Goal: Information Seeking & Learning: Learn about a topic

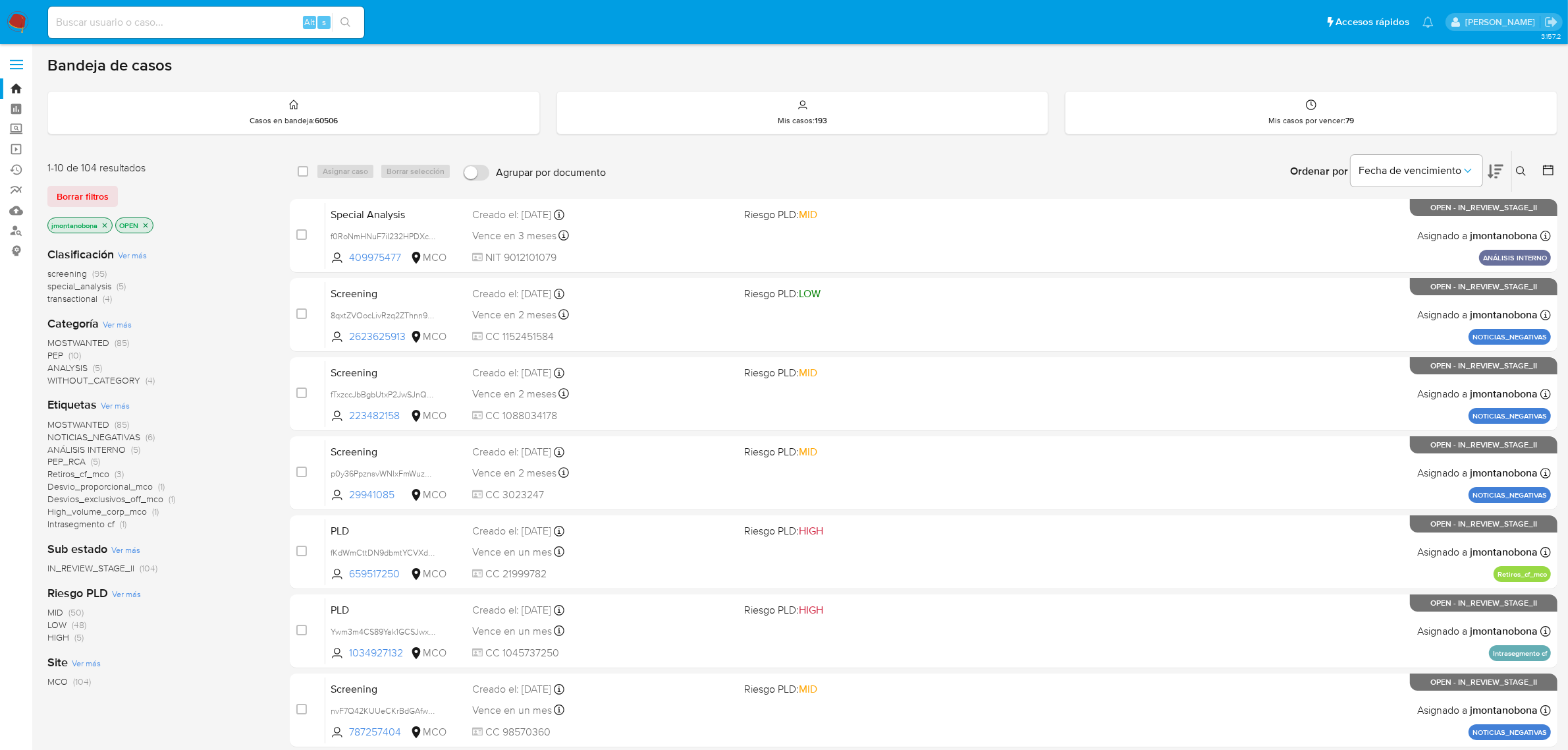
click at [221, 23] on input at bounding box center [206, 22] width 316 height 17
paste input "135281684"
type input "135281684"
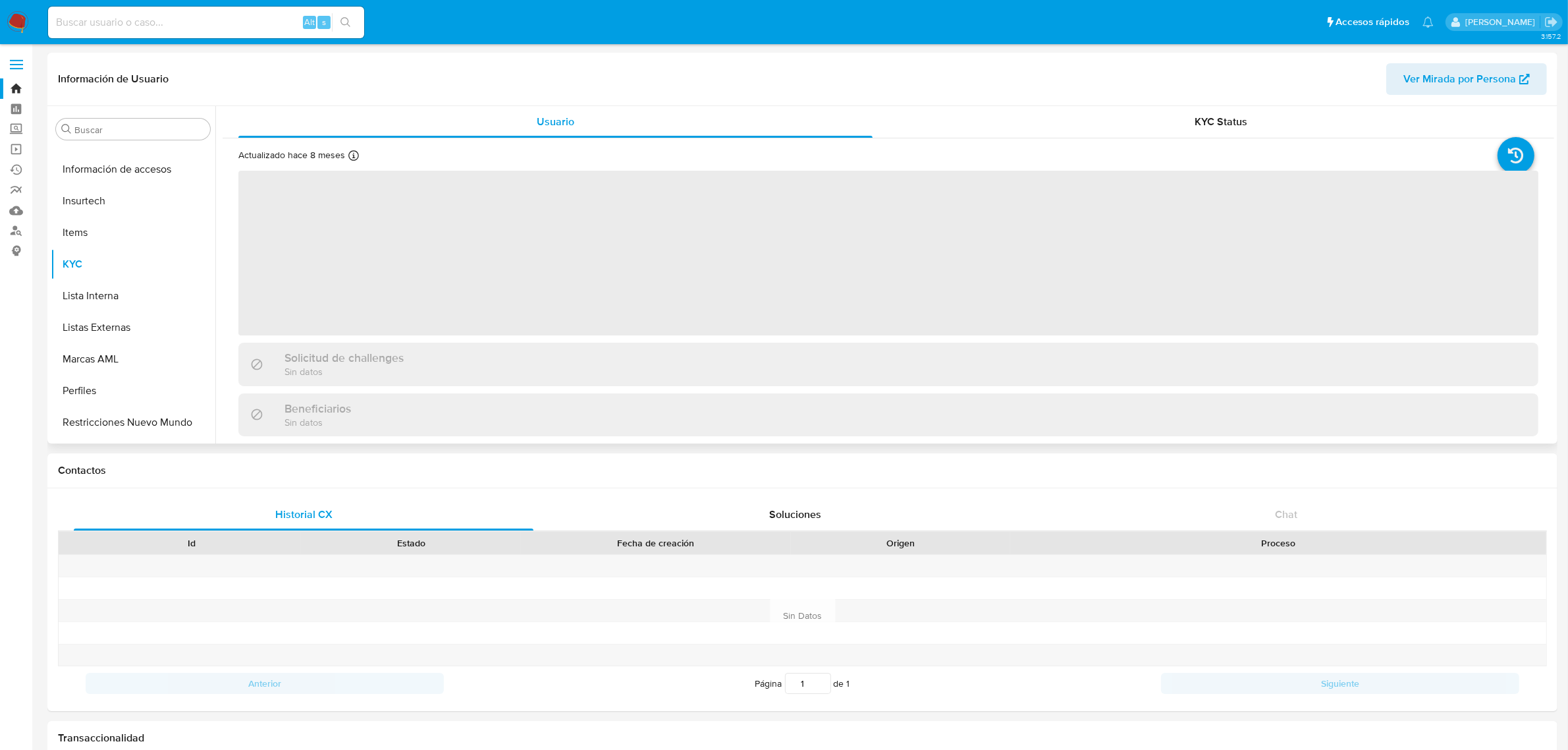
scroll to position [556, 0]
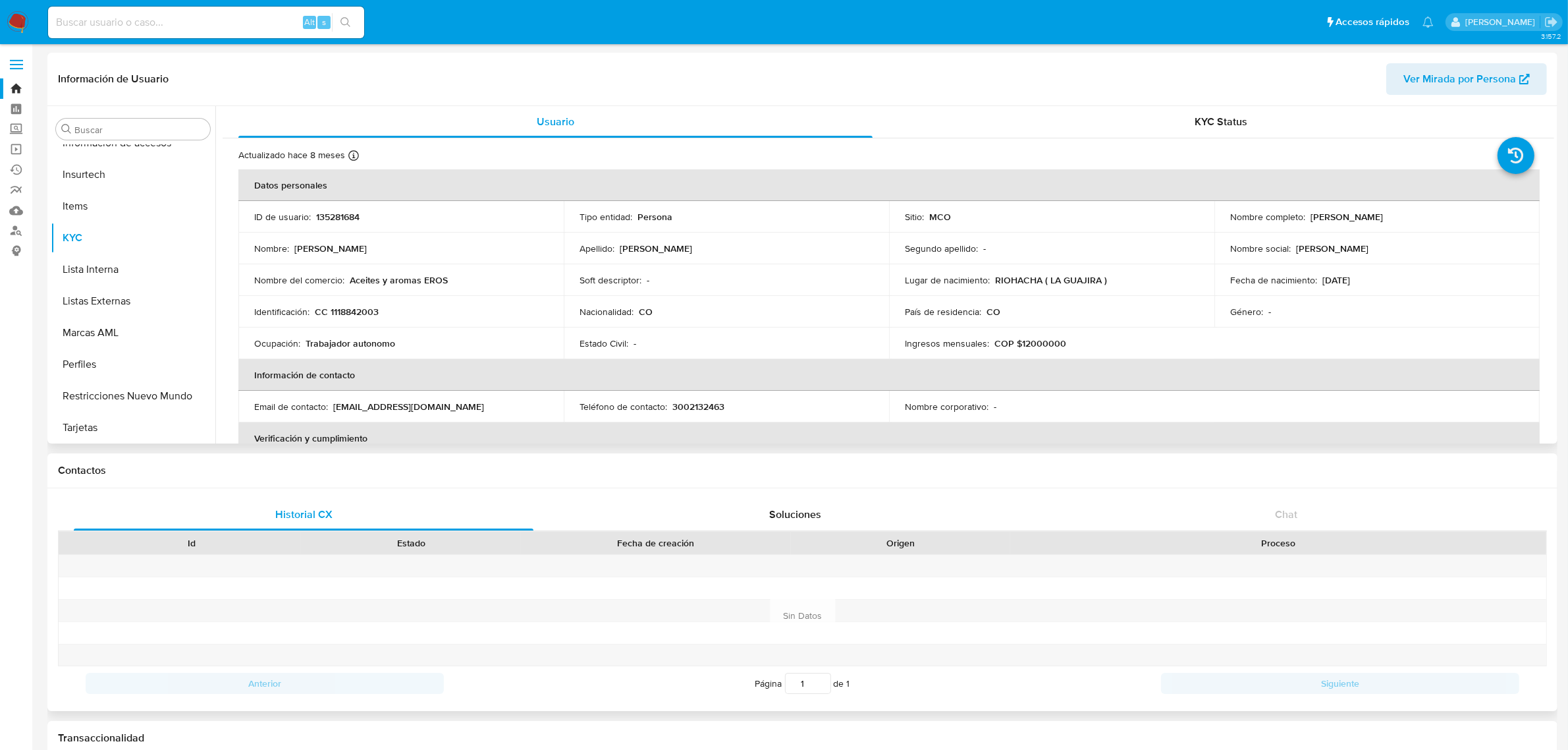
select select "10"
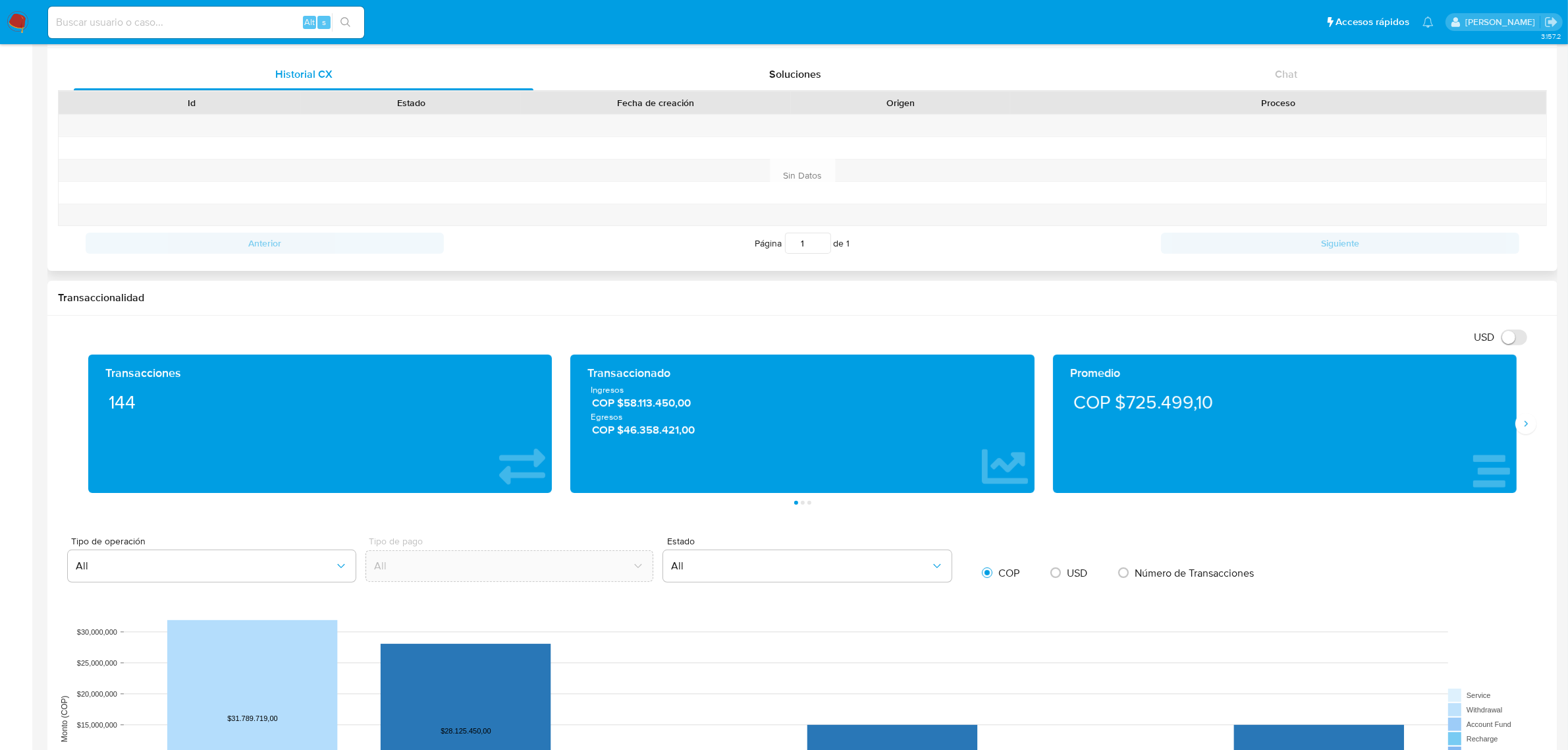
scroll to position [494, 0]
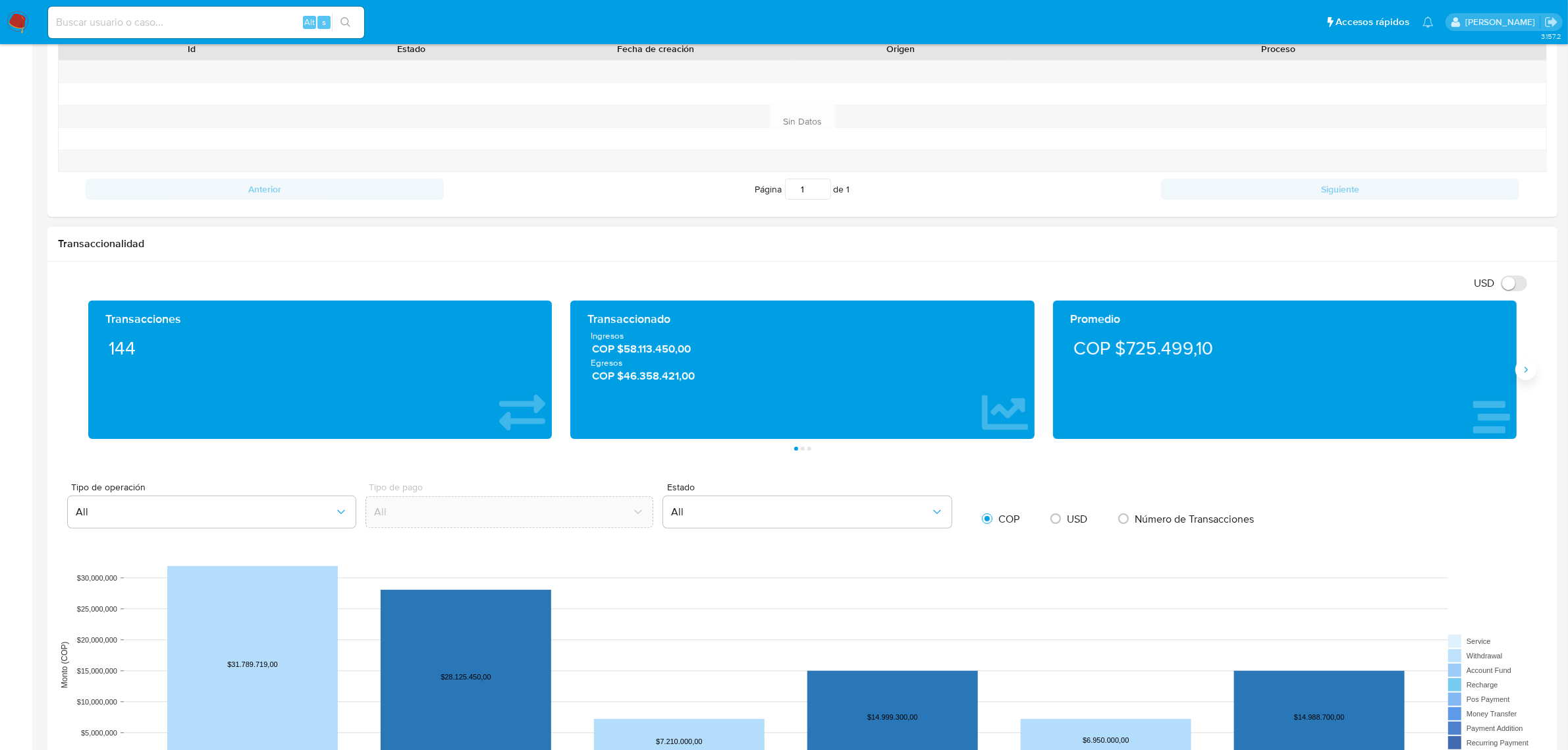
click at [1533, 376] on button "Siguiente" at bounding box center [1525, 369] width 21 height 21
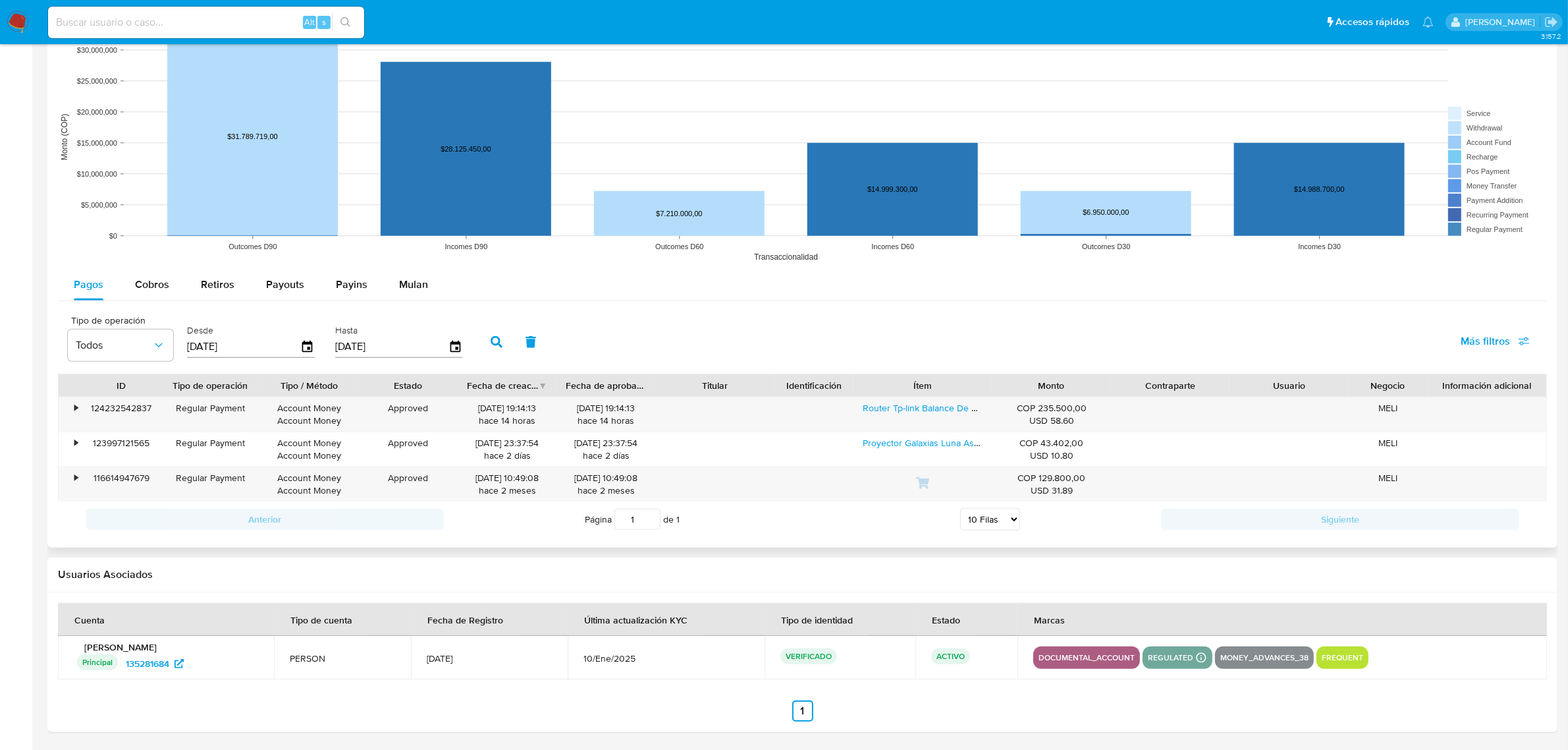
scroll to position [1023, 0]
click at [156, 291] on div "Cobros" at bounding box center [152, 283] width 34 height 32
select select "10"
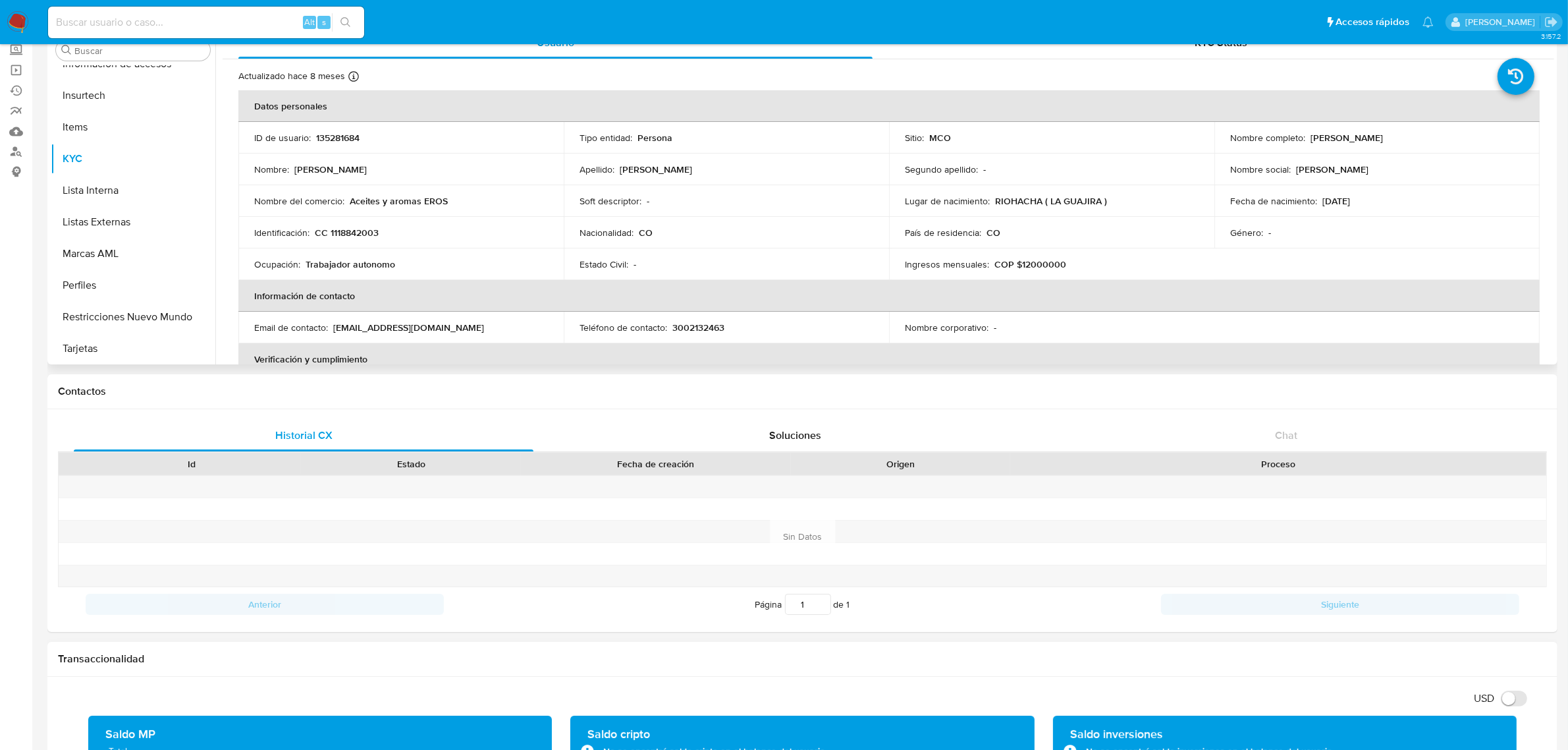
scroll to position [0, 0]
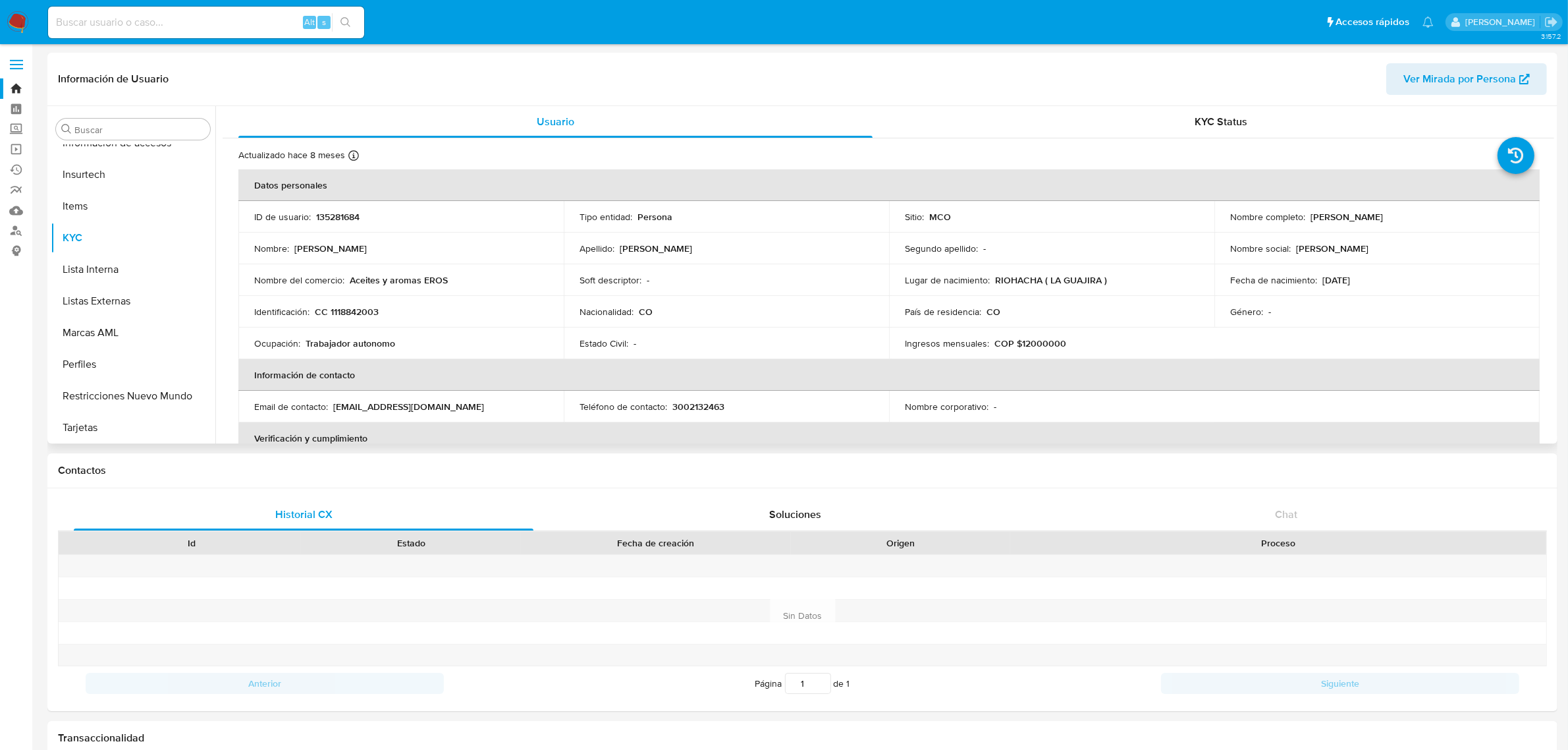
click at [15, 87] on link "Bandeja" at bounding box center [79, 89] width 157 height 21
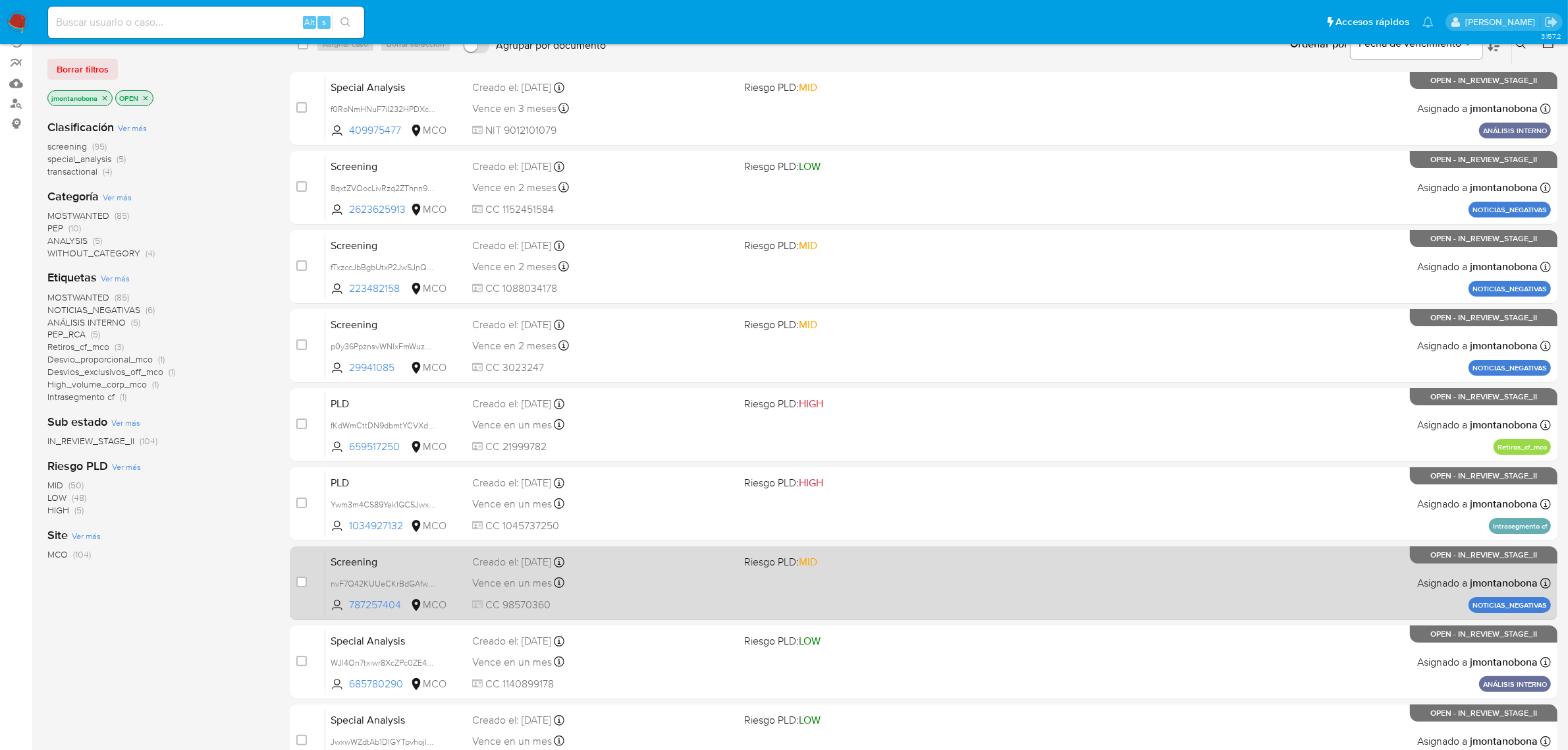
scroll to position [288, 0]
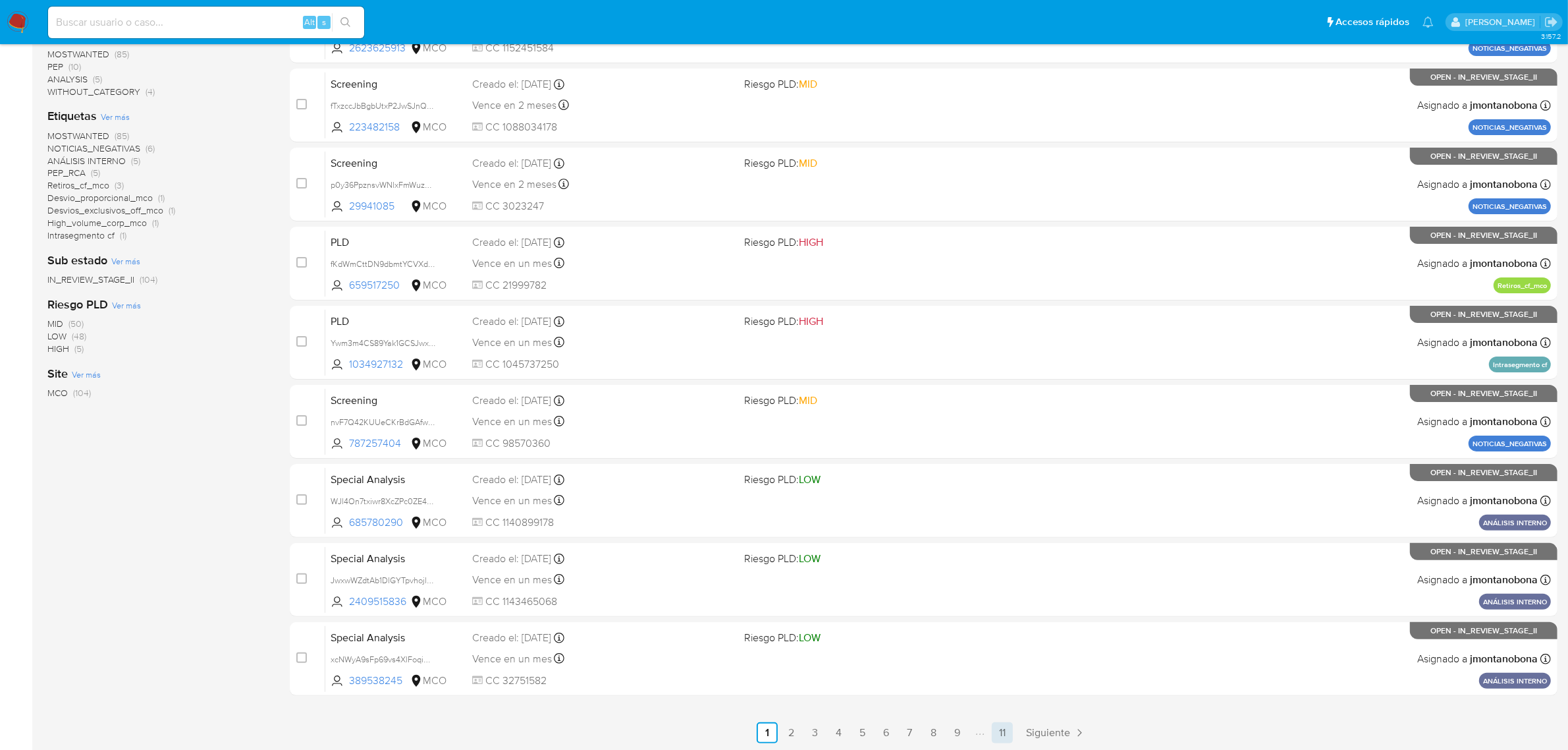
click at [999, 725] on link "11" at bounding box center [1002, 732] width 21 height 21
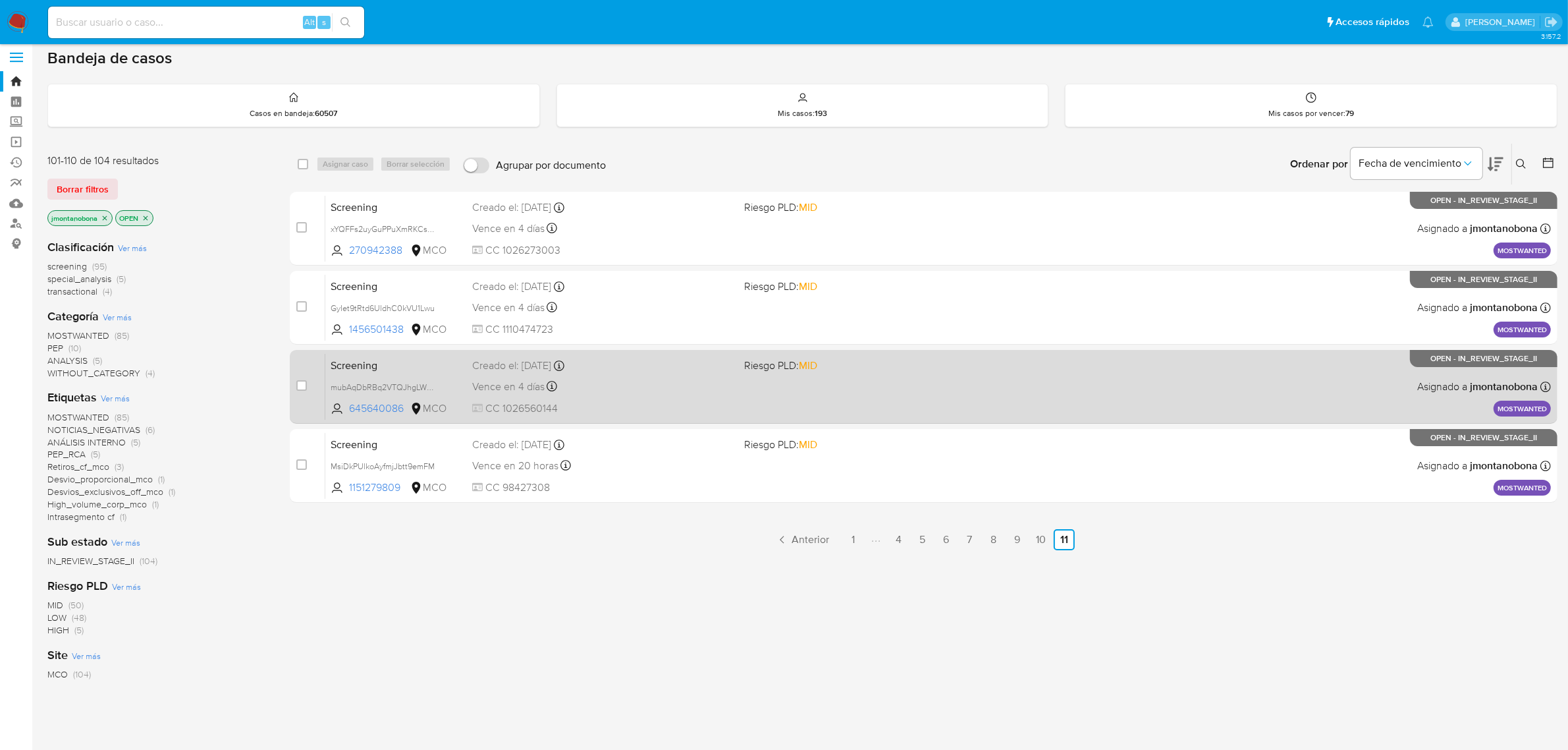
scroll to position [9, 0]
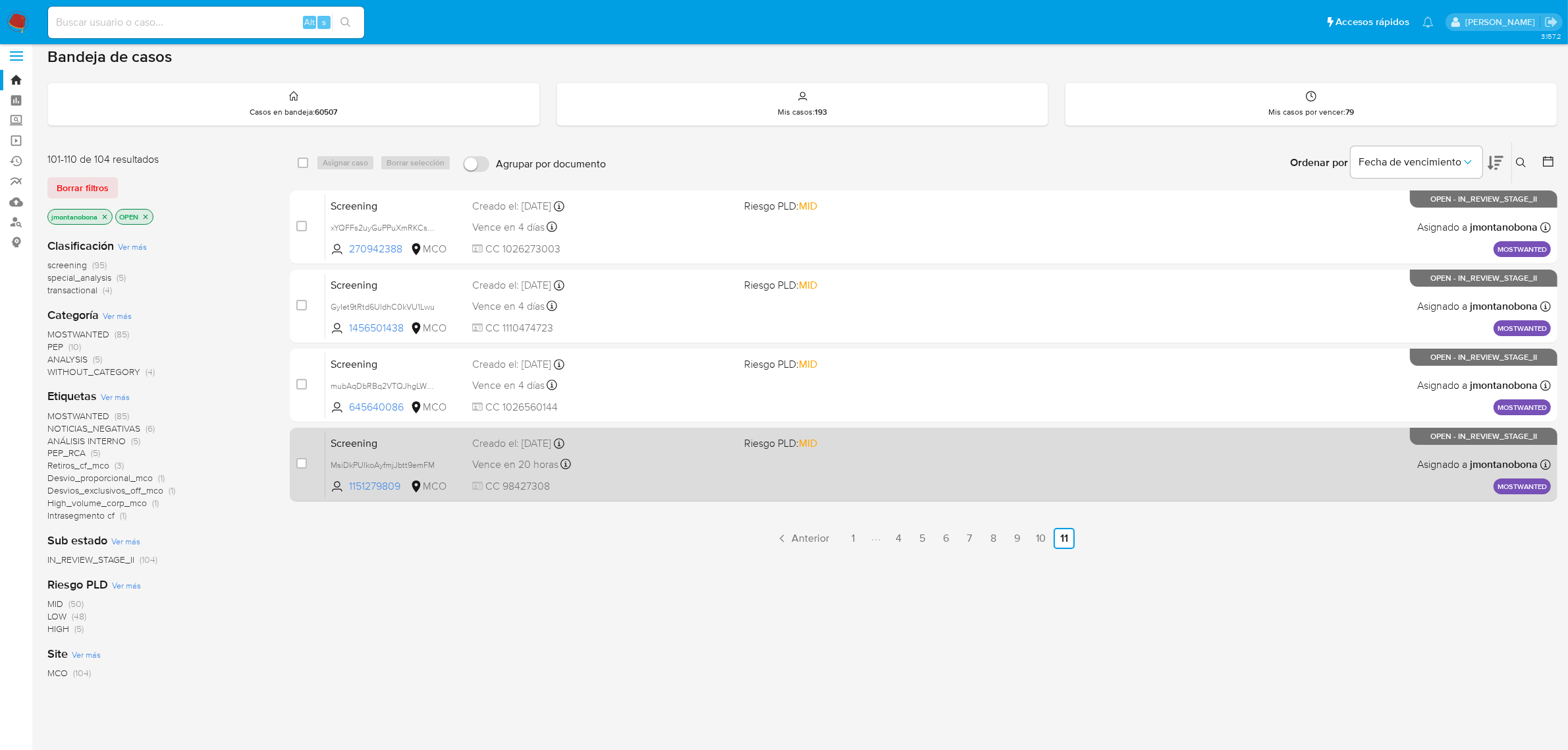
click at [409, 439] on span "Screening" at bounding box center [396, 442] width 131 height 17
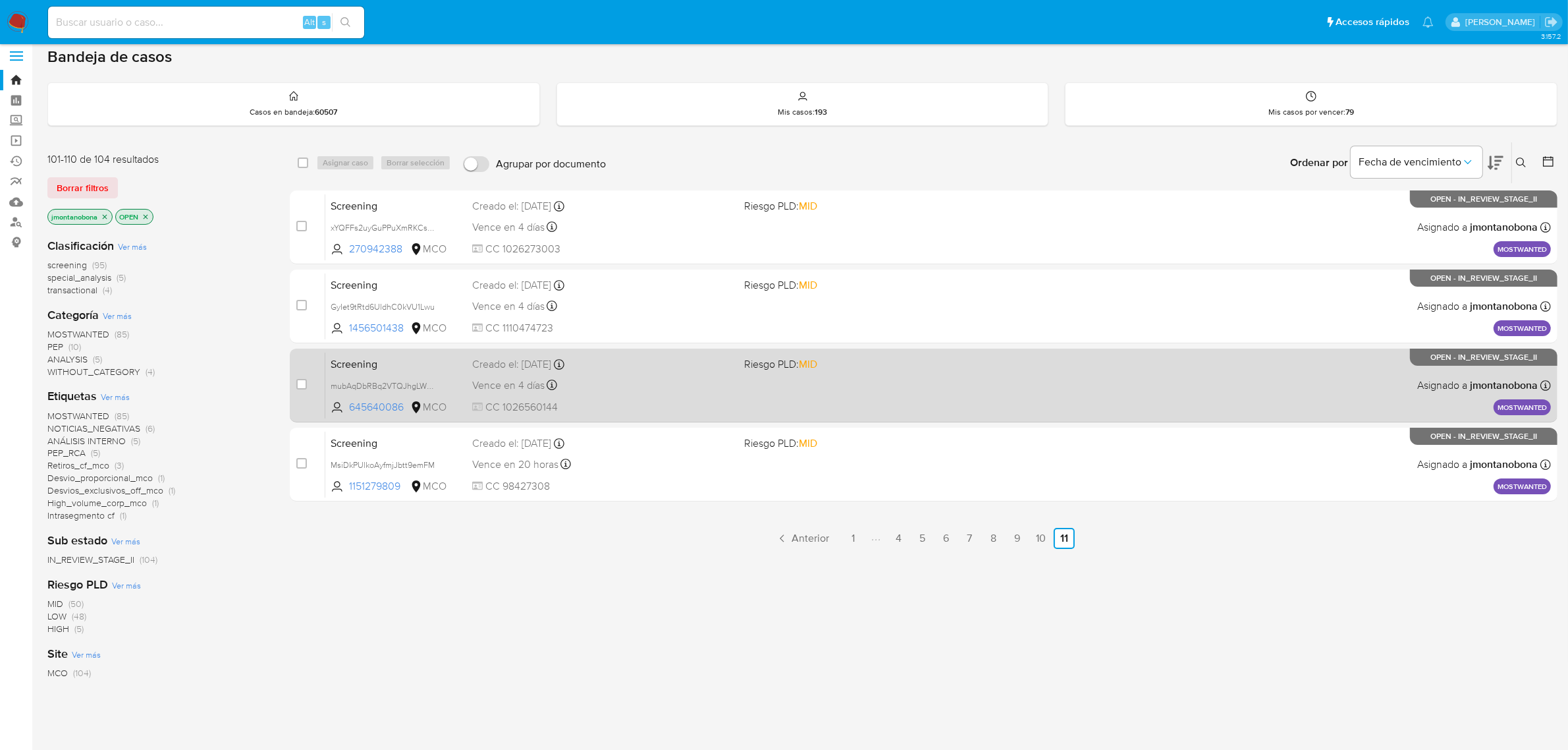
click at [406, 359] on span "Screening" at bounding box center [396, 363] width 131 height 17
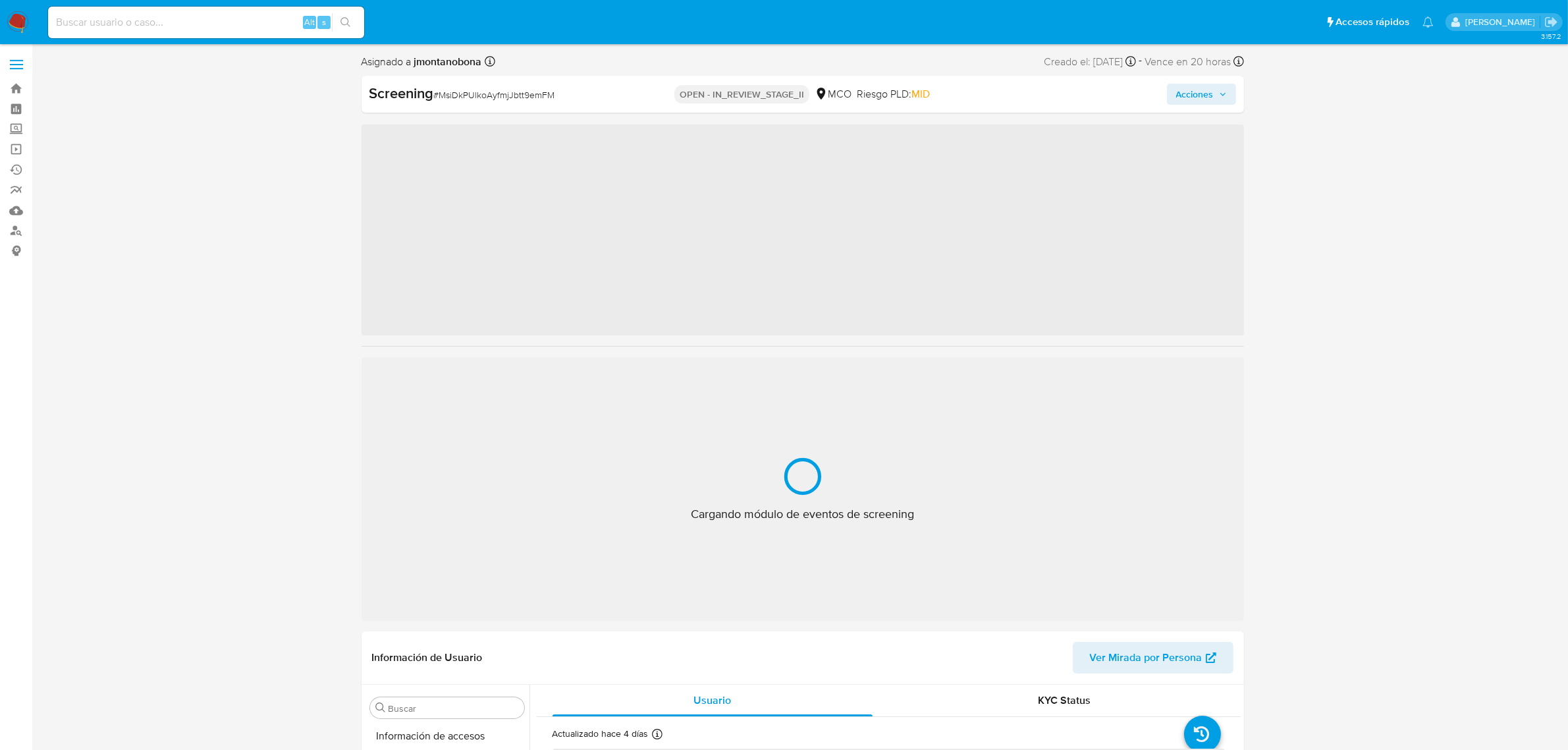
scroll to position [556, 0]
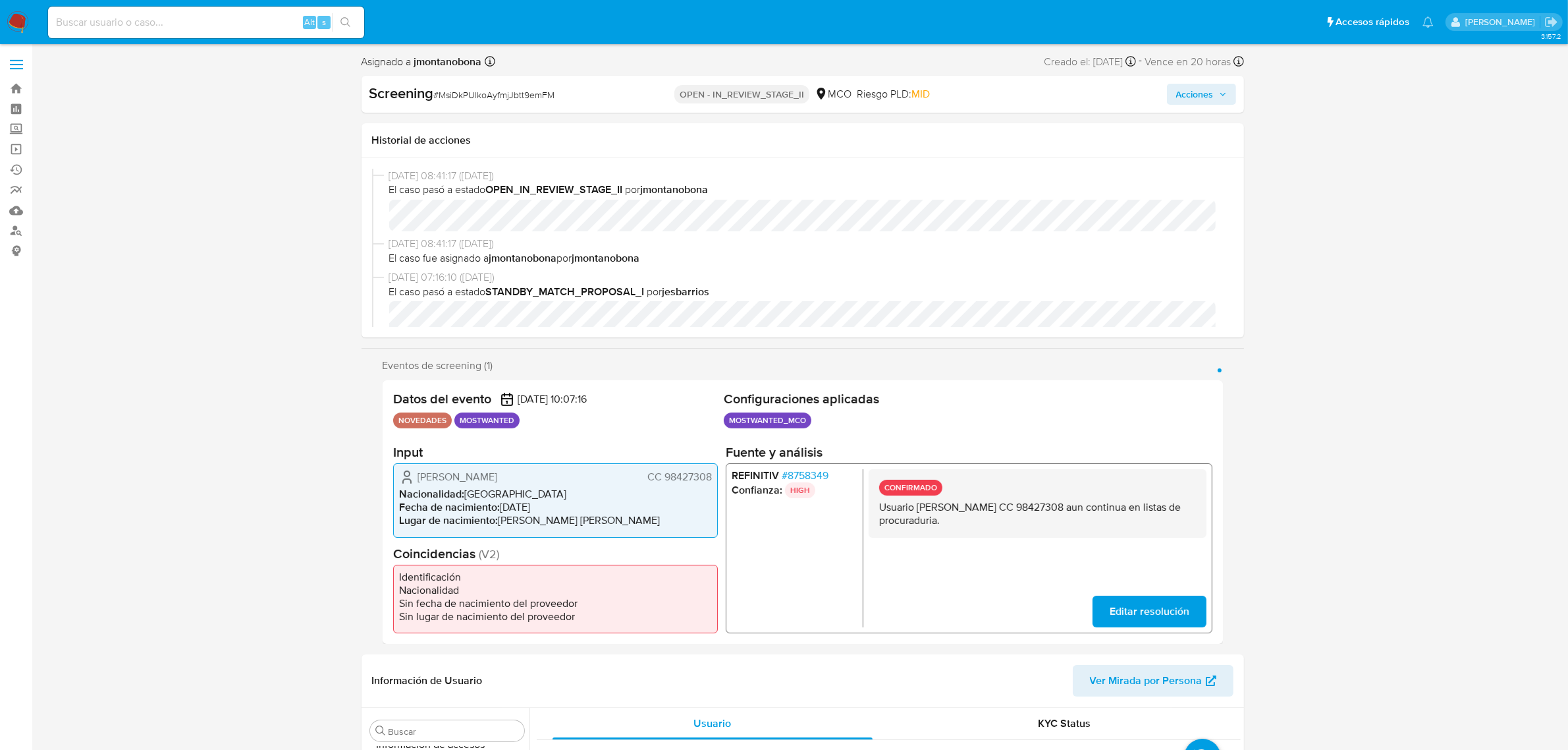
select select "10"
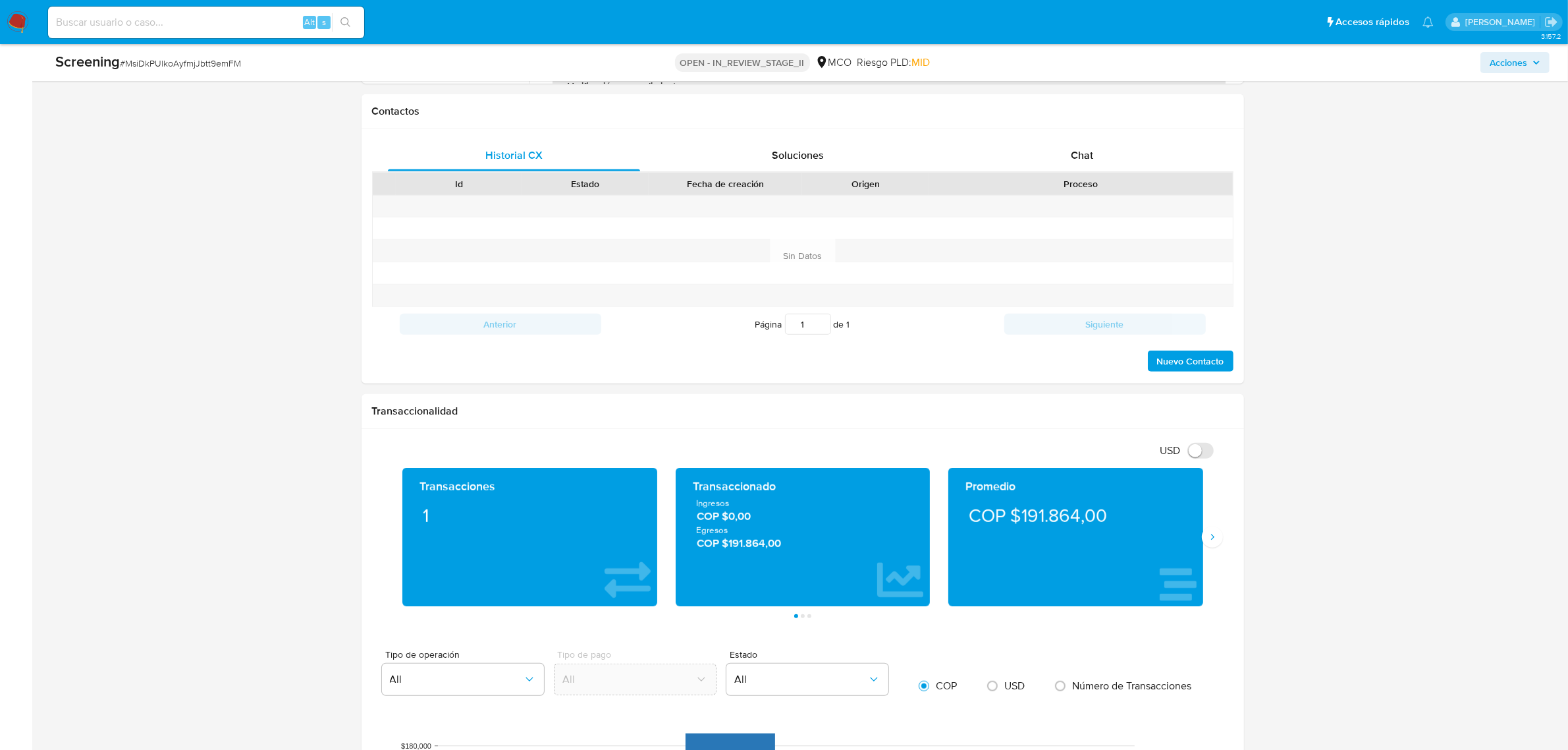
scroll to position [988, 0]
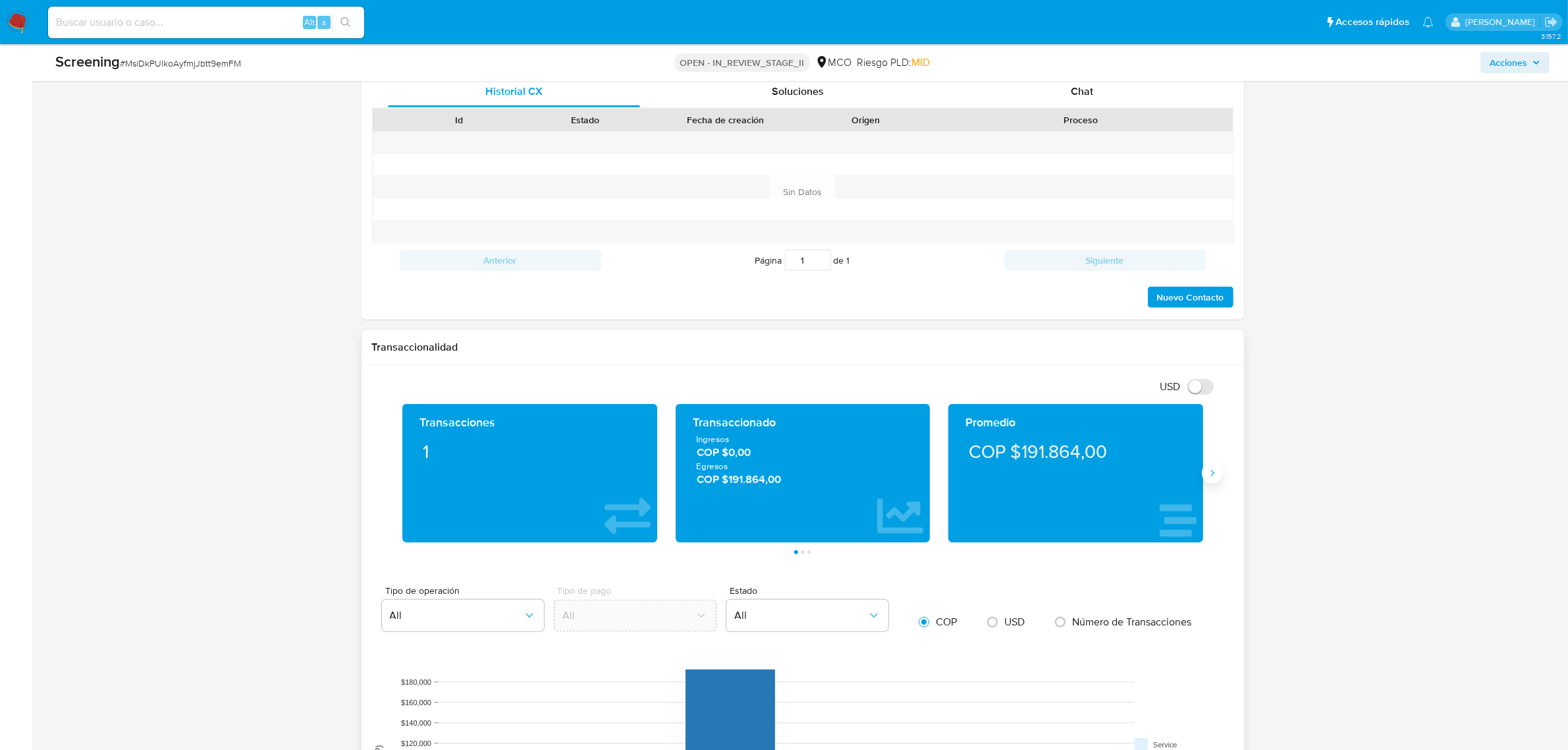
click at [1215, 474] on button "Siguiente" at bounding box center [1212, 473] width 21 height 21
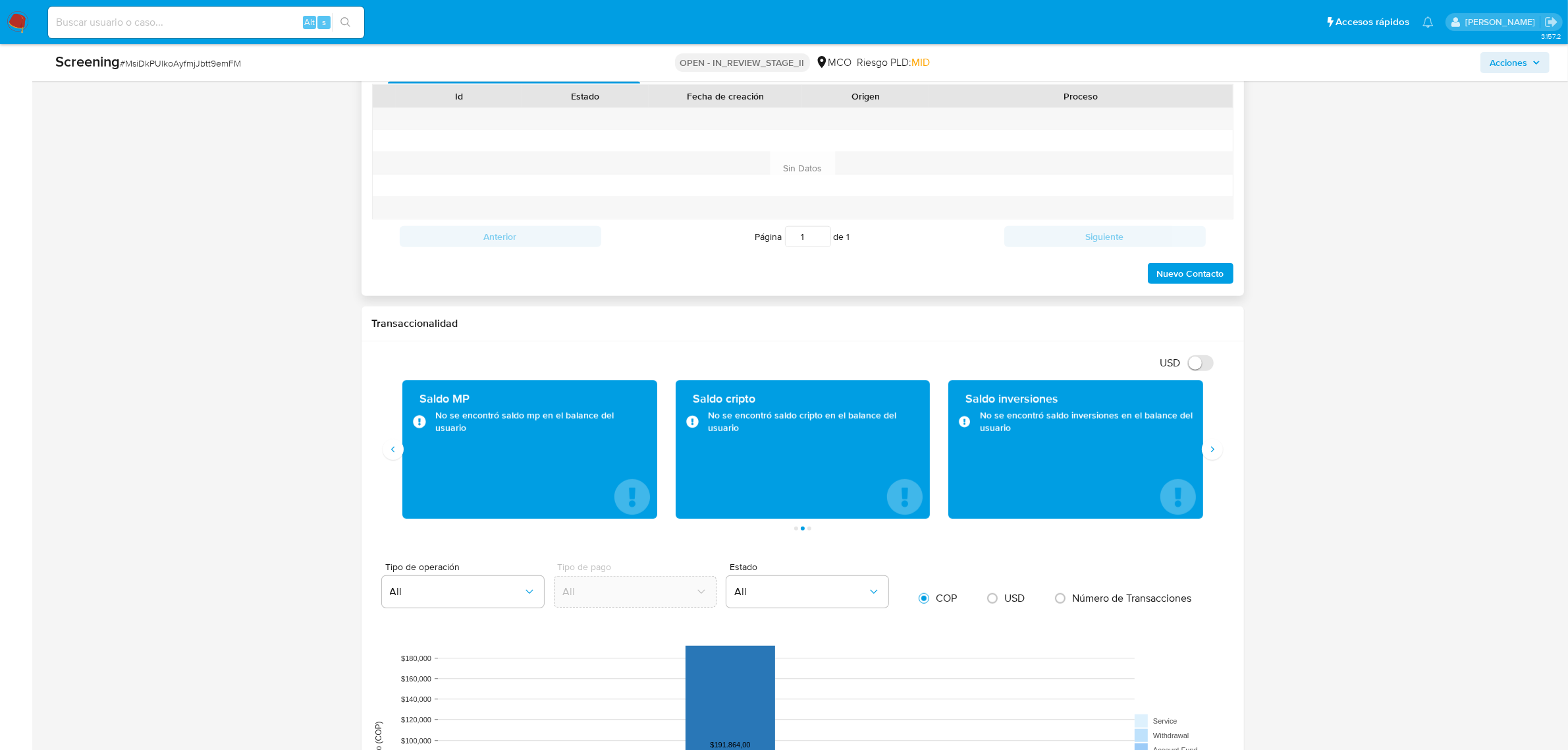
scroll to position [1386, 0]
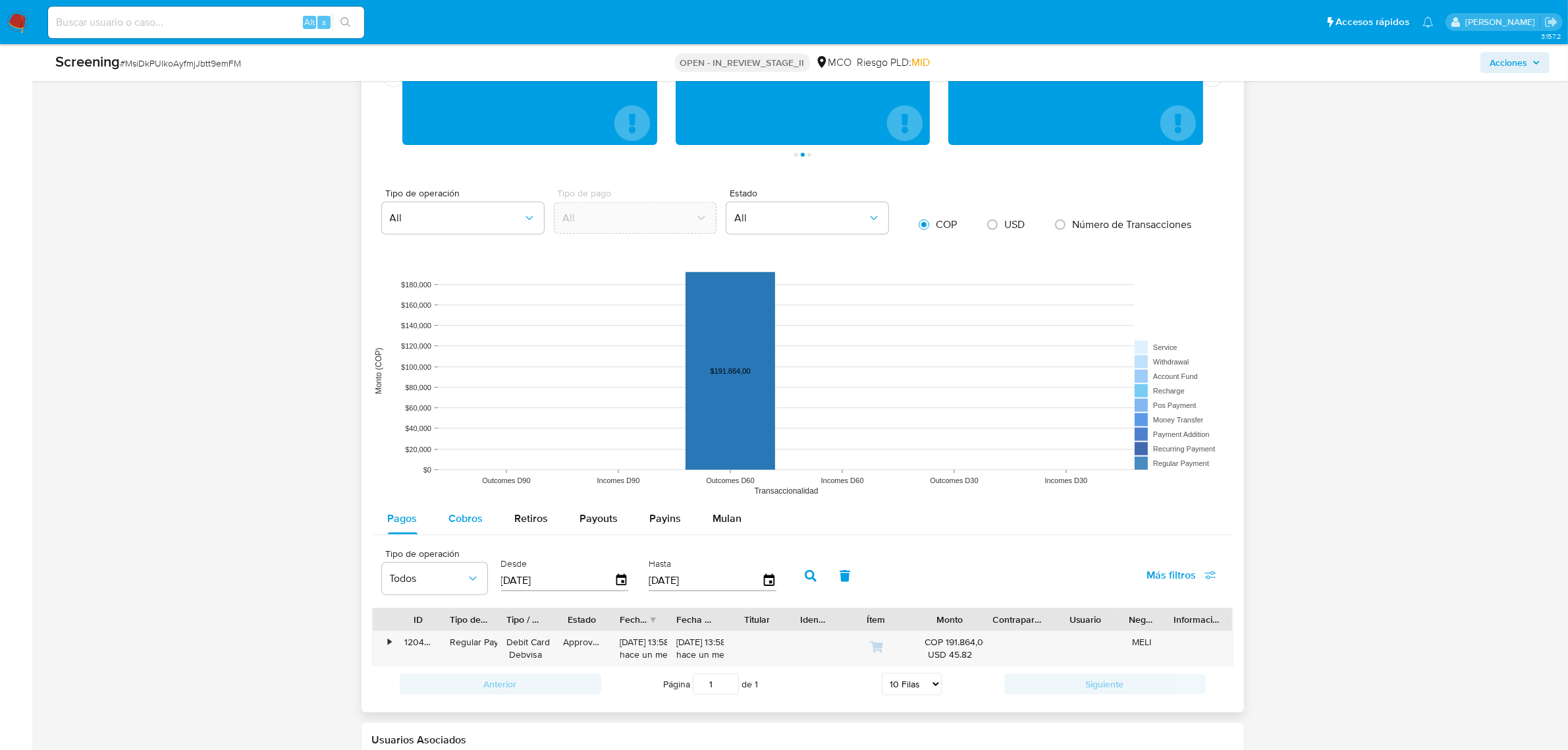
click at [465, 516] on span "Cobros" at bounding box center [466, 518] width 34 height 15
select select "10"
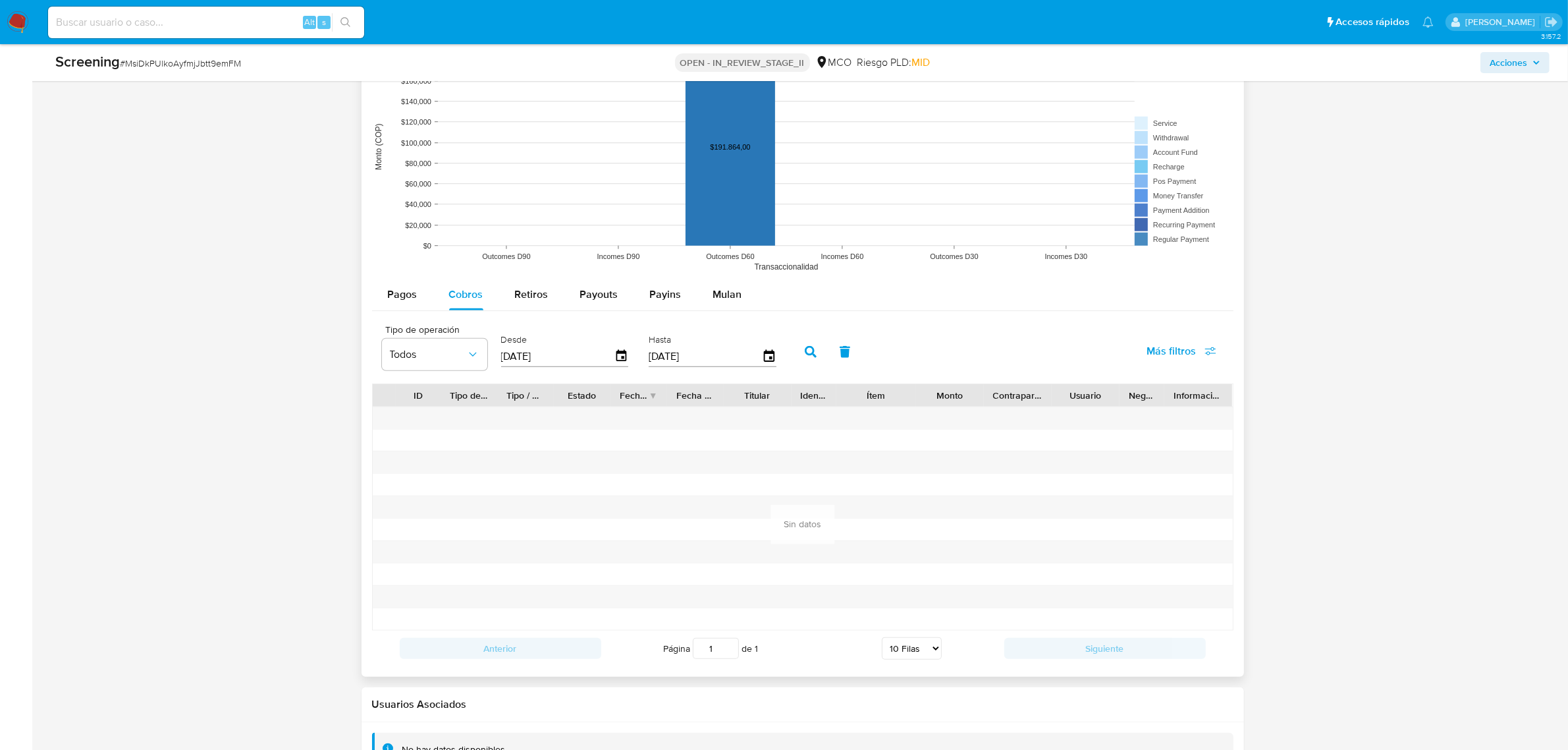
scroll to position [1632, 0]
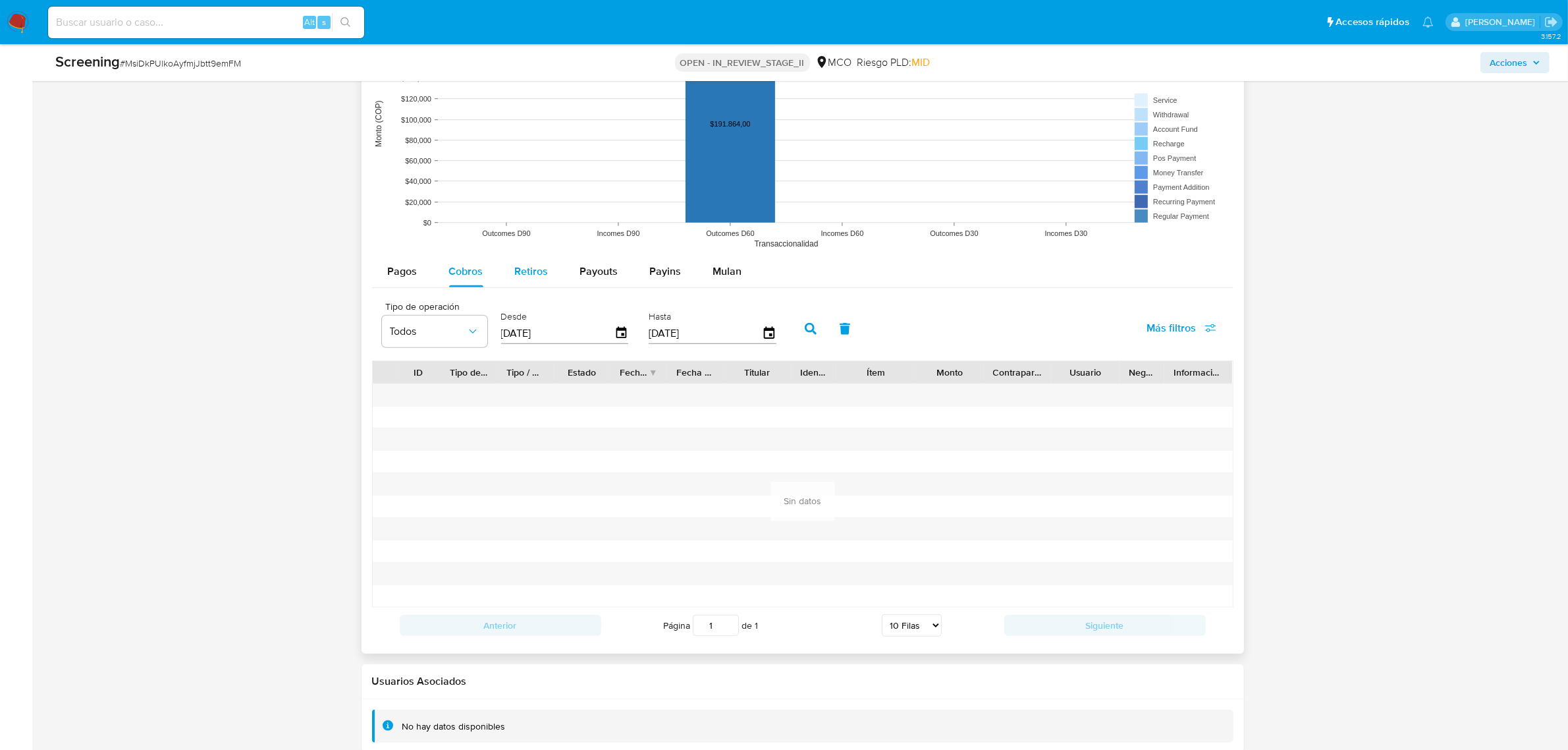
click at [534, 274] on span "Retiros" at bounding box center [532, 271] width 34 height 15
select select "10"
click at [601, 269] on span "Payouts" at bounding box center [599, 271] width 38 height 15
select select "10"
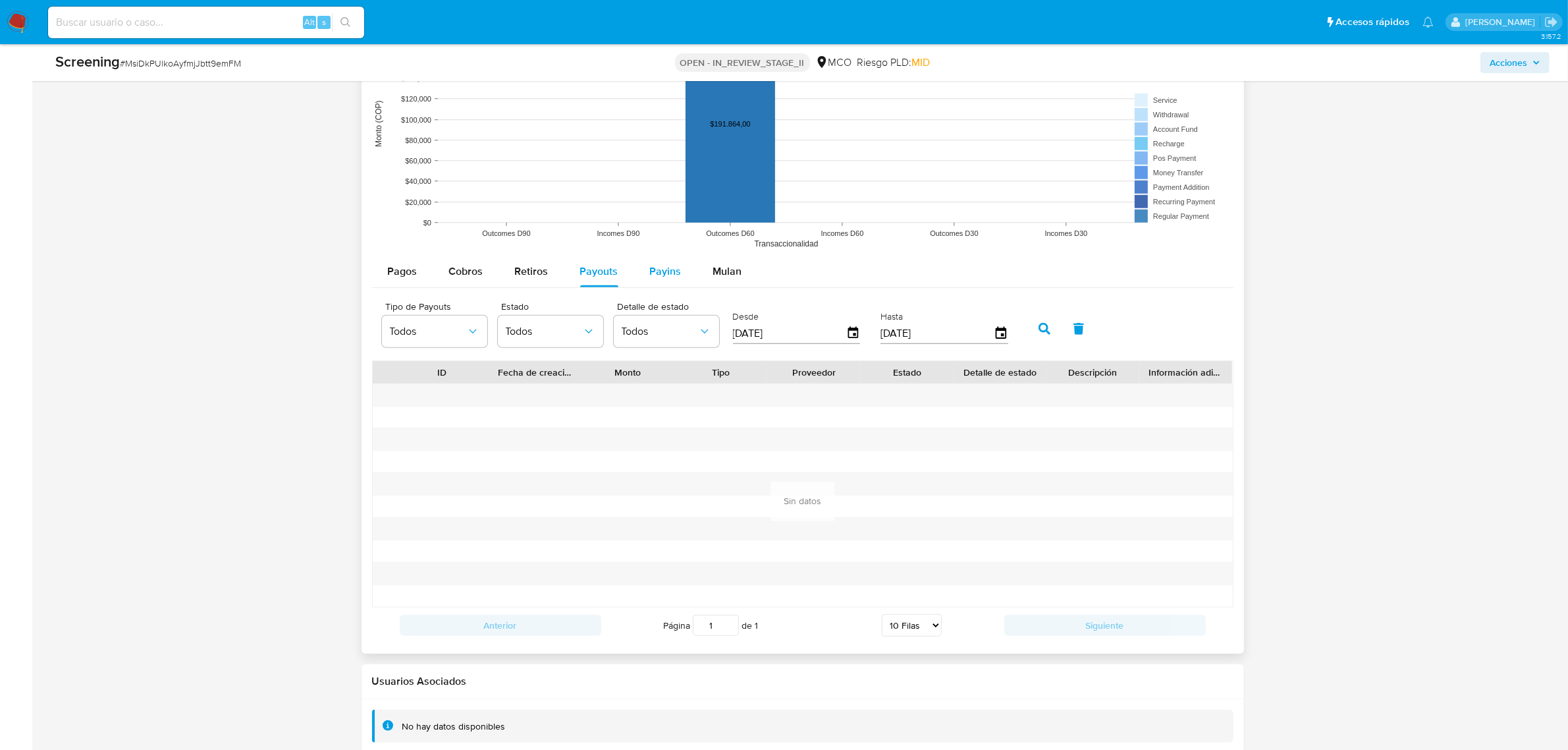
click at [657, 270] on span "Payins" at bounding box center [666, 271] width 32 height 15
select select "10"
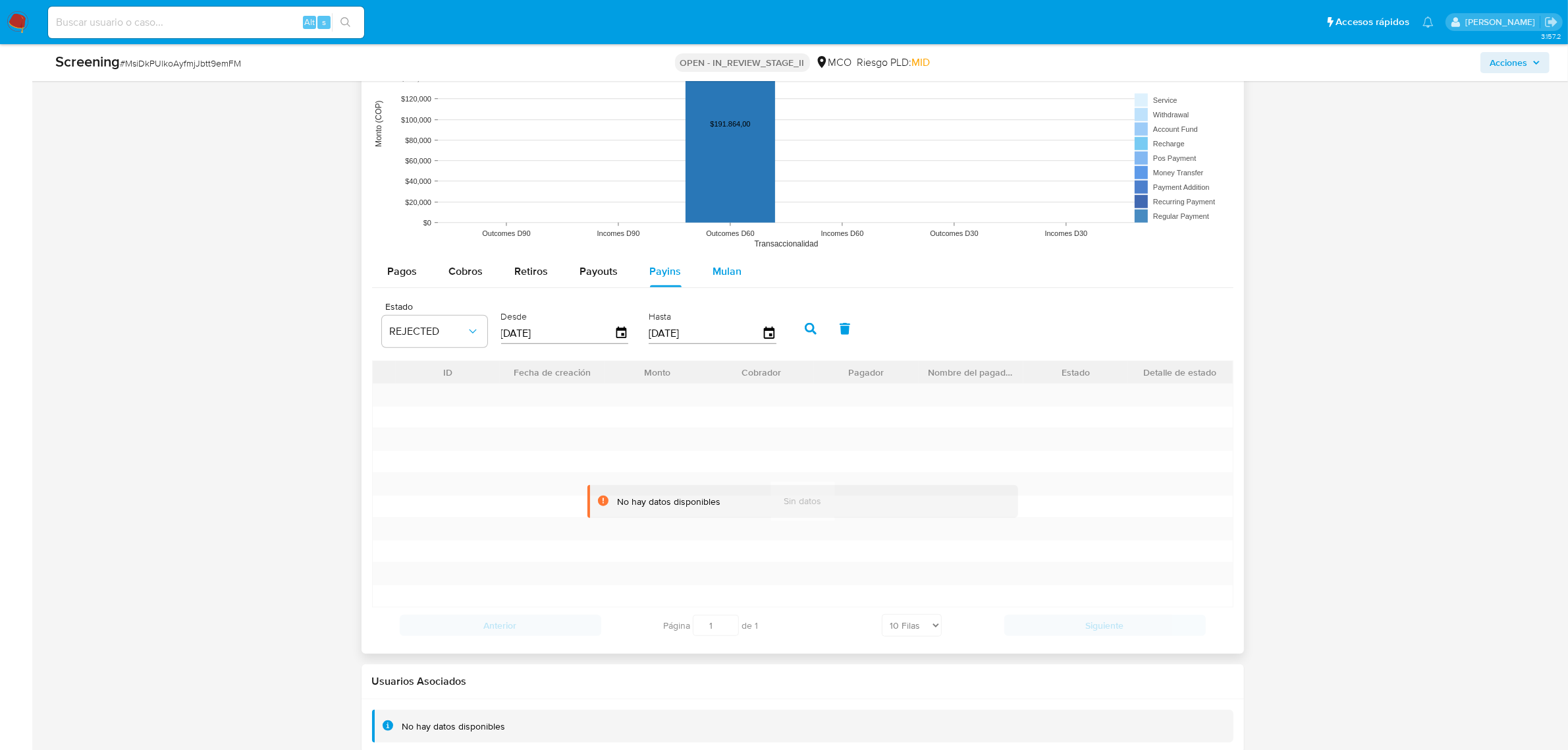
click at [718, 270] on span "Mulan" at bounding box center [727, 271] width 29 height 15
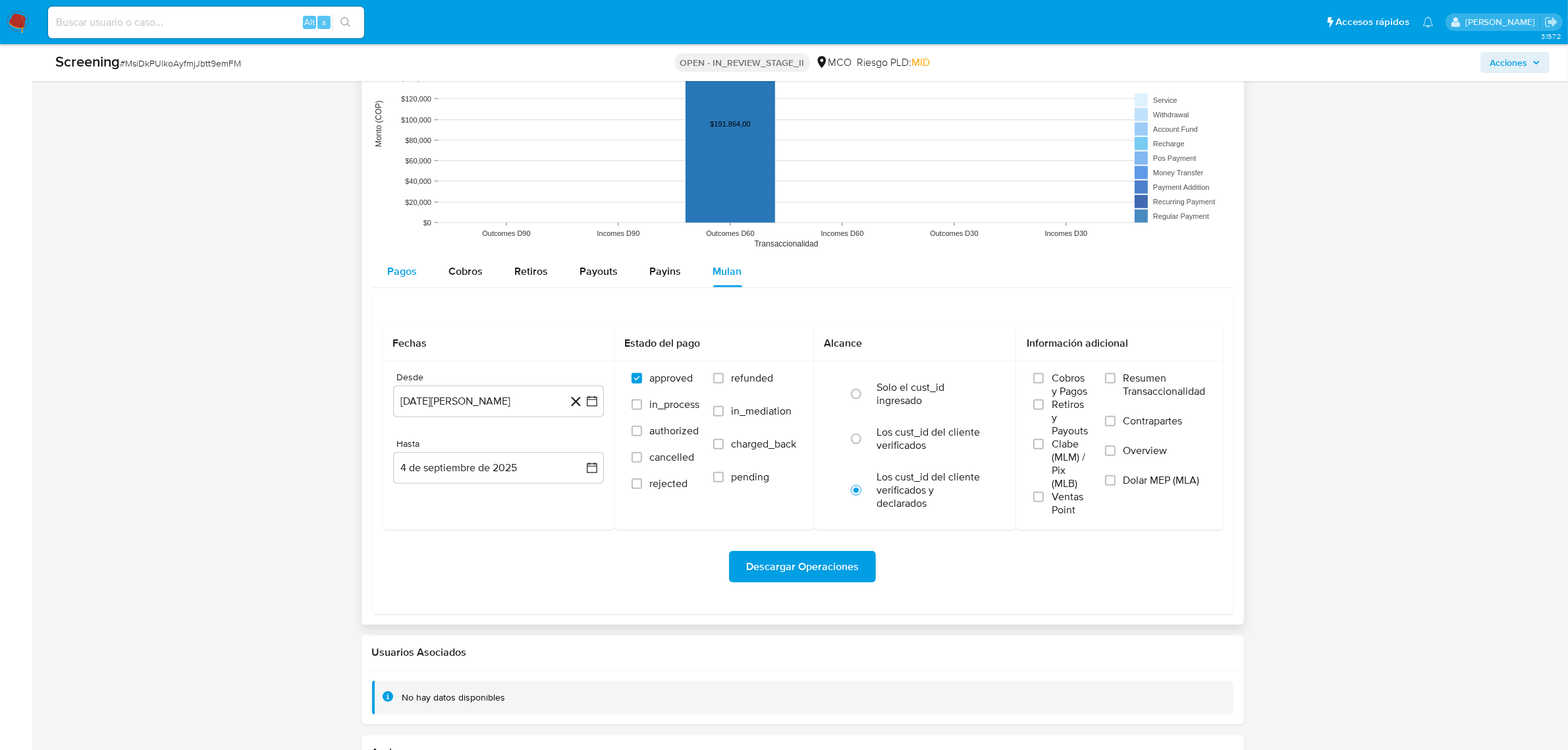
click at [395, 269] on span "Pagos" at bounding box center [403, 271] width 29 height 15
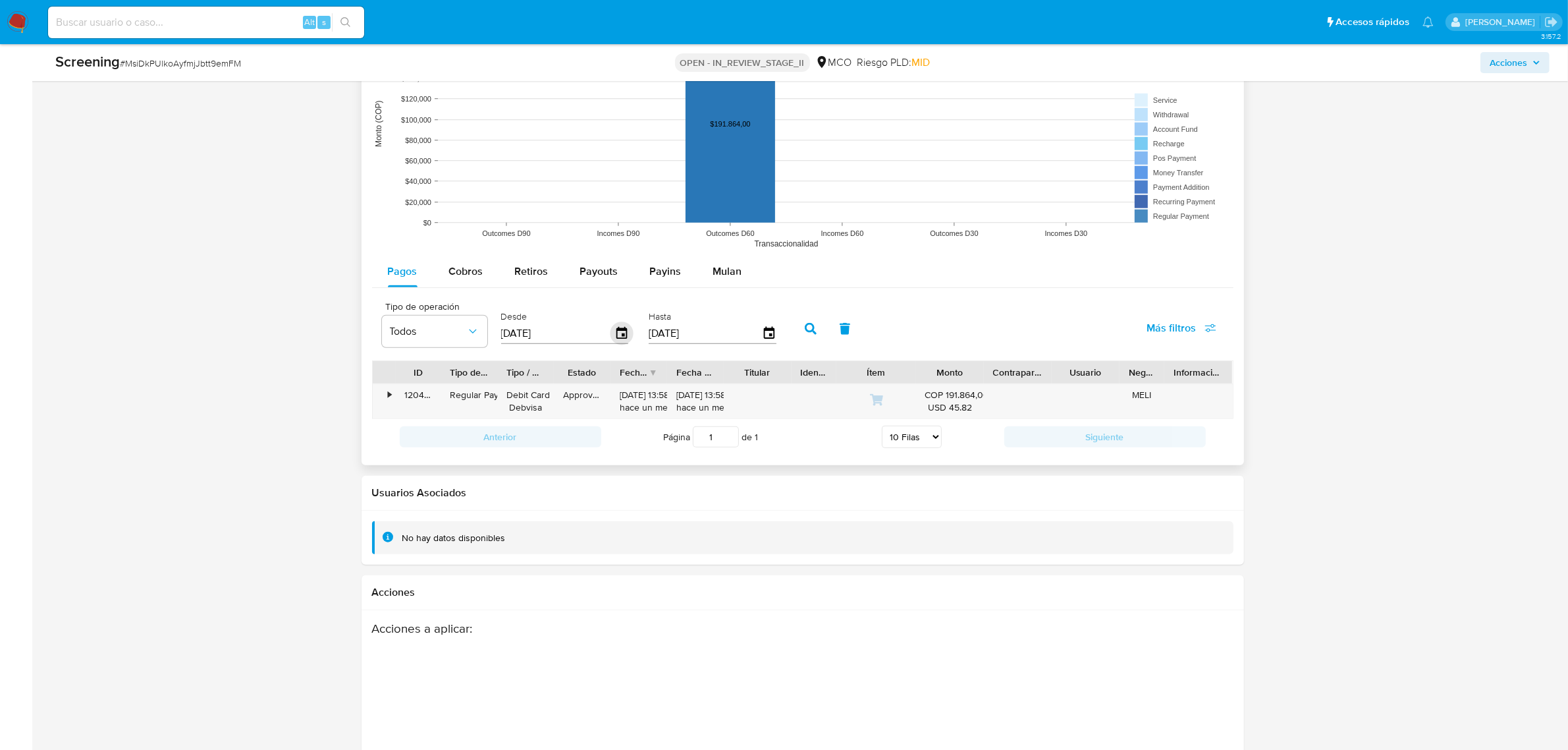
click at [616, 332] on icon "button" at bounding box center [621, 332] width 10 height 12
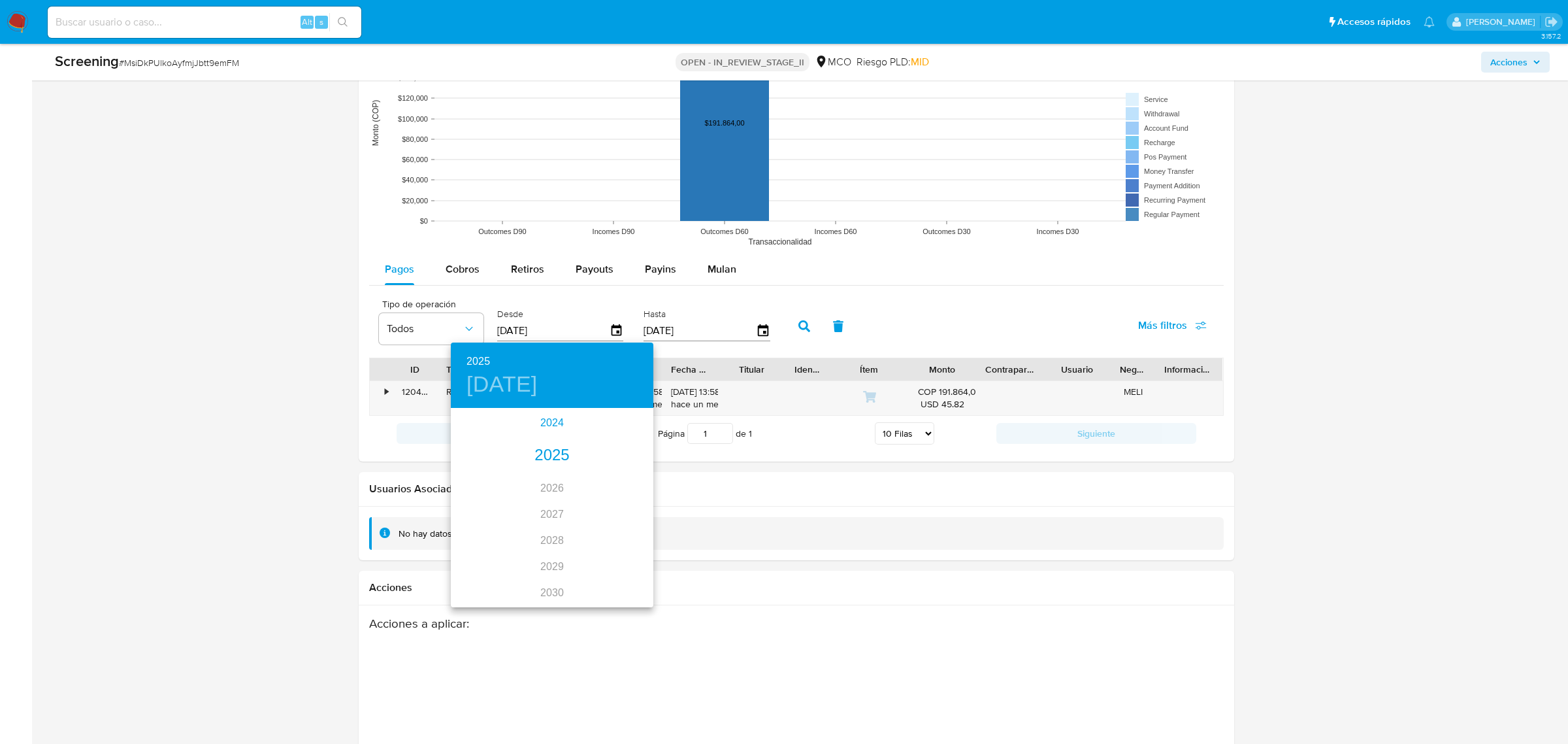
click at [553, 424] on div "2024" at bounding box center [552, 423] width 202 height 26
type input "07/06/2024"
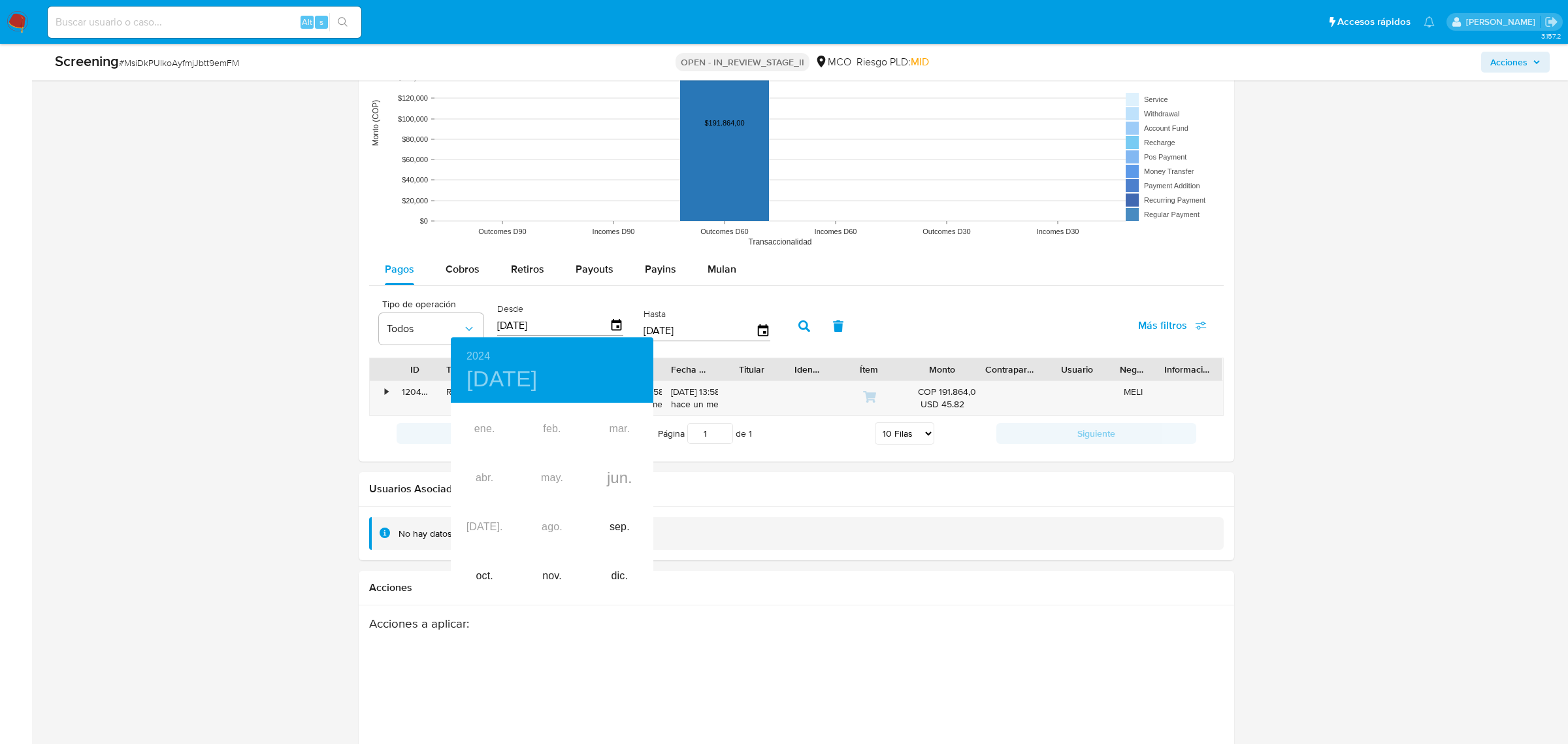
click at [727, 276] on div at bounding box center [784, 372] width 1568 height 744
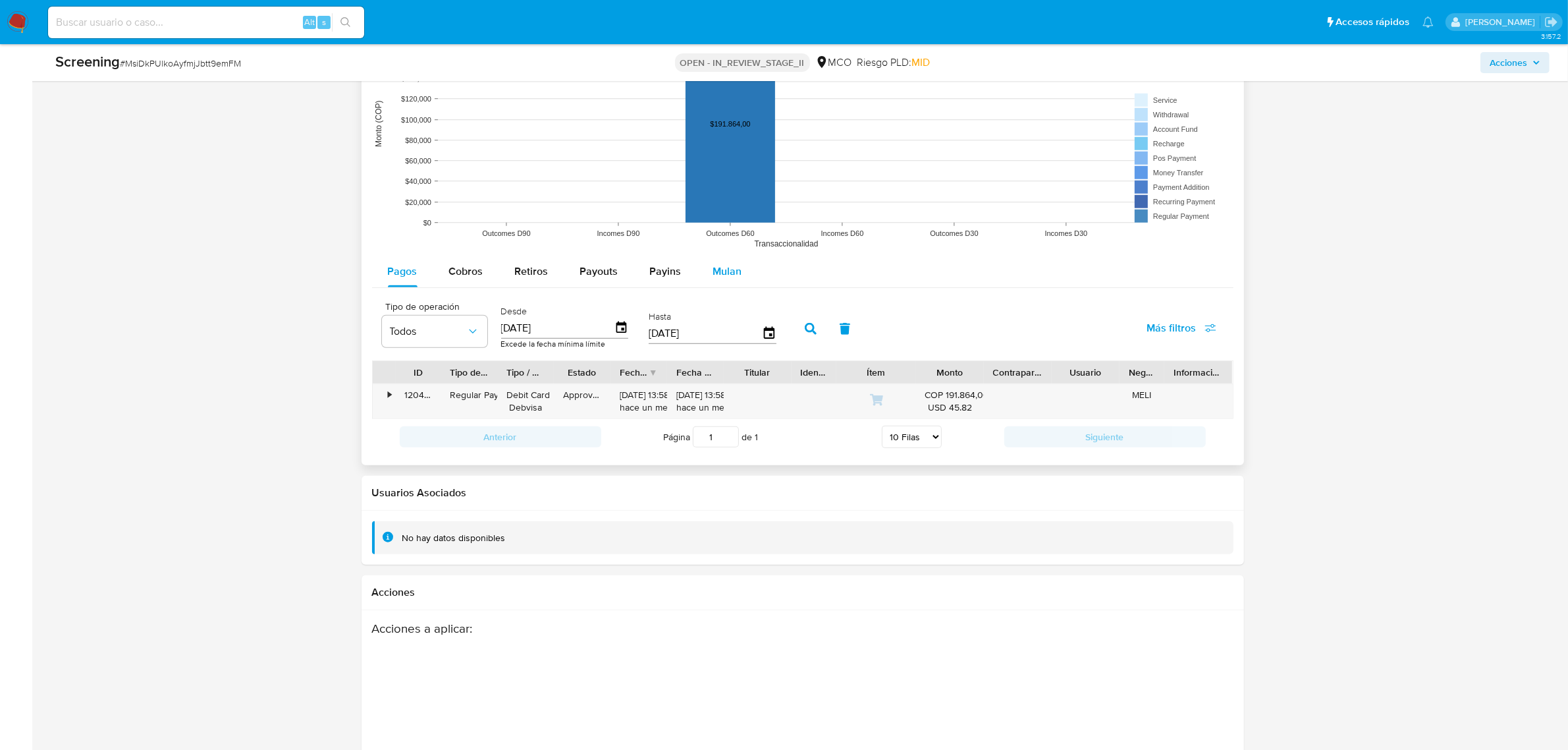
click at [725, 267] on span "Mulan" at bounding box center [727, 271] width 29 height 15
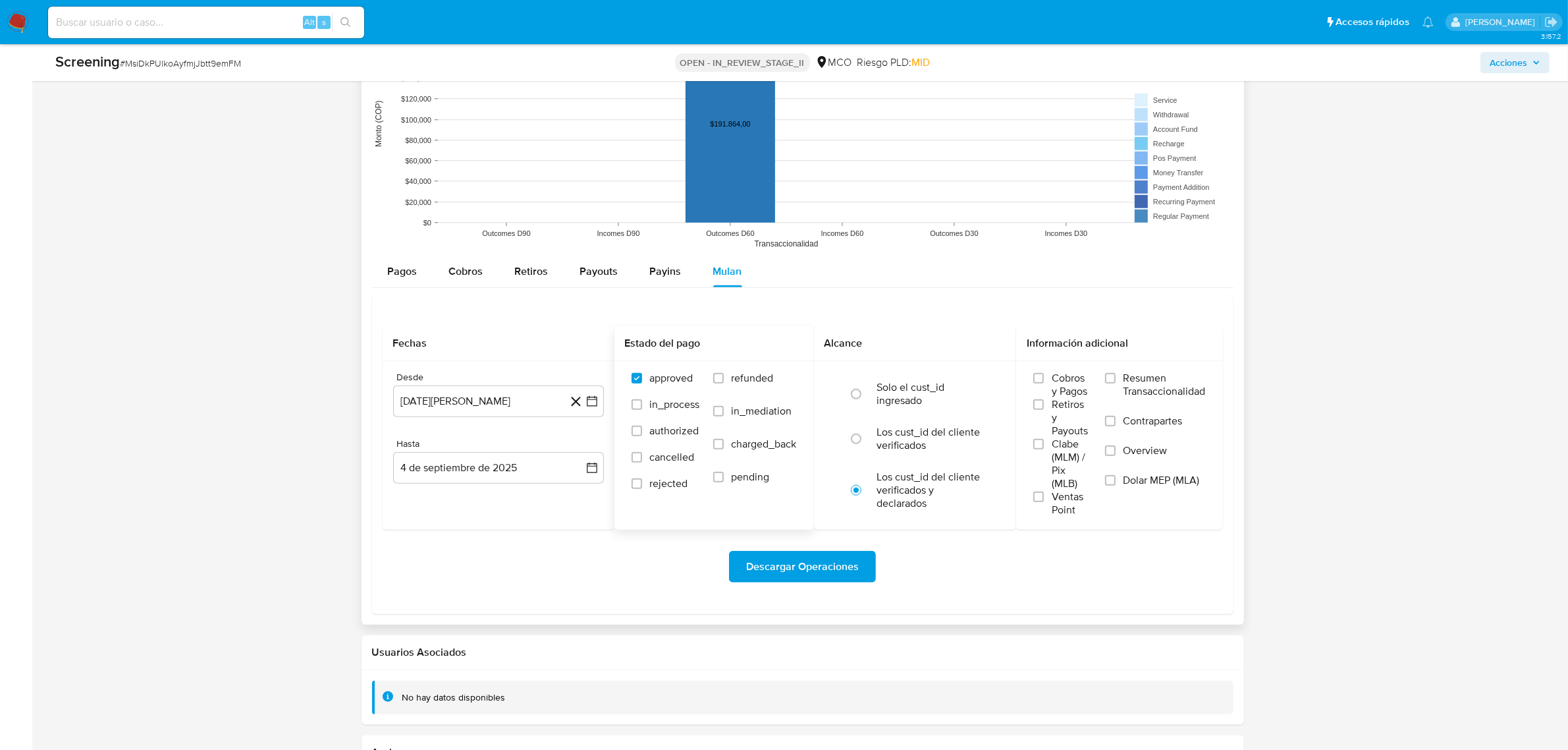
click at [729, 384] on label "refunded" at bounding box center [755, 387] width 84 height 33
click at [724, 383] on input "refunded" at bounding box center [718, 378] width 10 height 10
checkbox input "true"
click at [657, 411] on span "in_process" at bounding box center [675, 404] width 50 height 13
click at [642, 409] on input "in_process" at bounding box center [637, 404] width 10 height 10
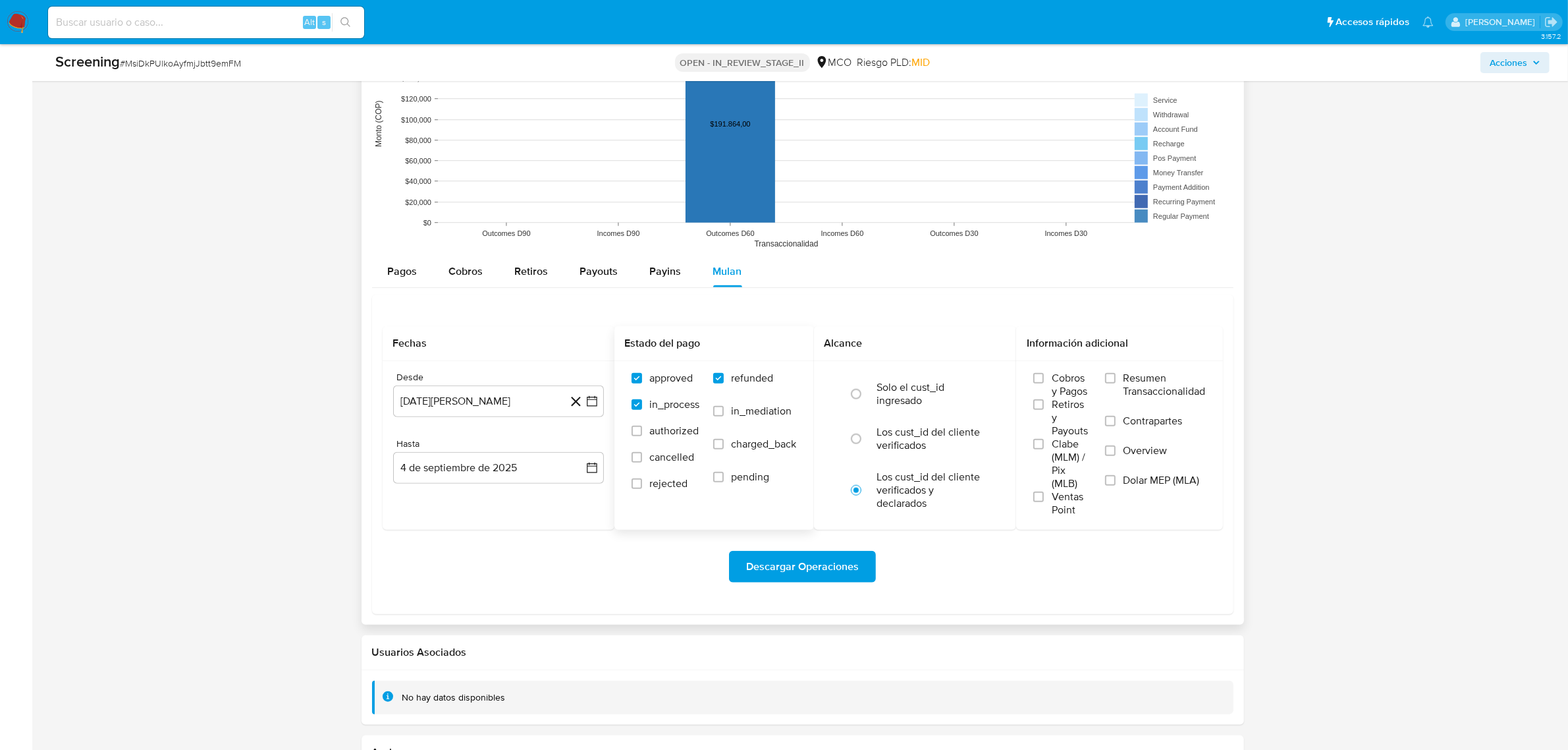
checkbox input "true"
click at [669, 483] on span "rejected" at bounding box center [669, 484] width 38 height 13
click at [642, 483] on input "rejected" at bounding box center [637, 484] width 10 height 10
checkbox input "true"
click at [669, 453] on span "cancelled" at bounding box center [672, 457] width 45 height 13
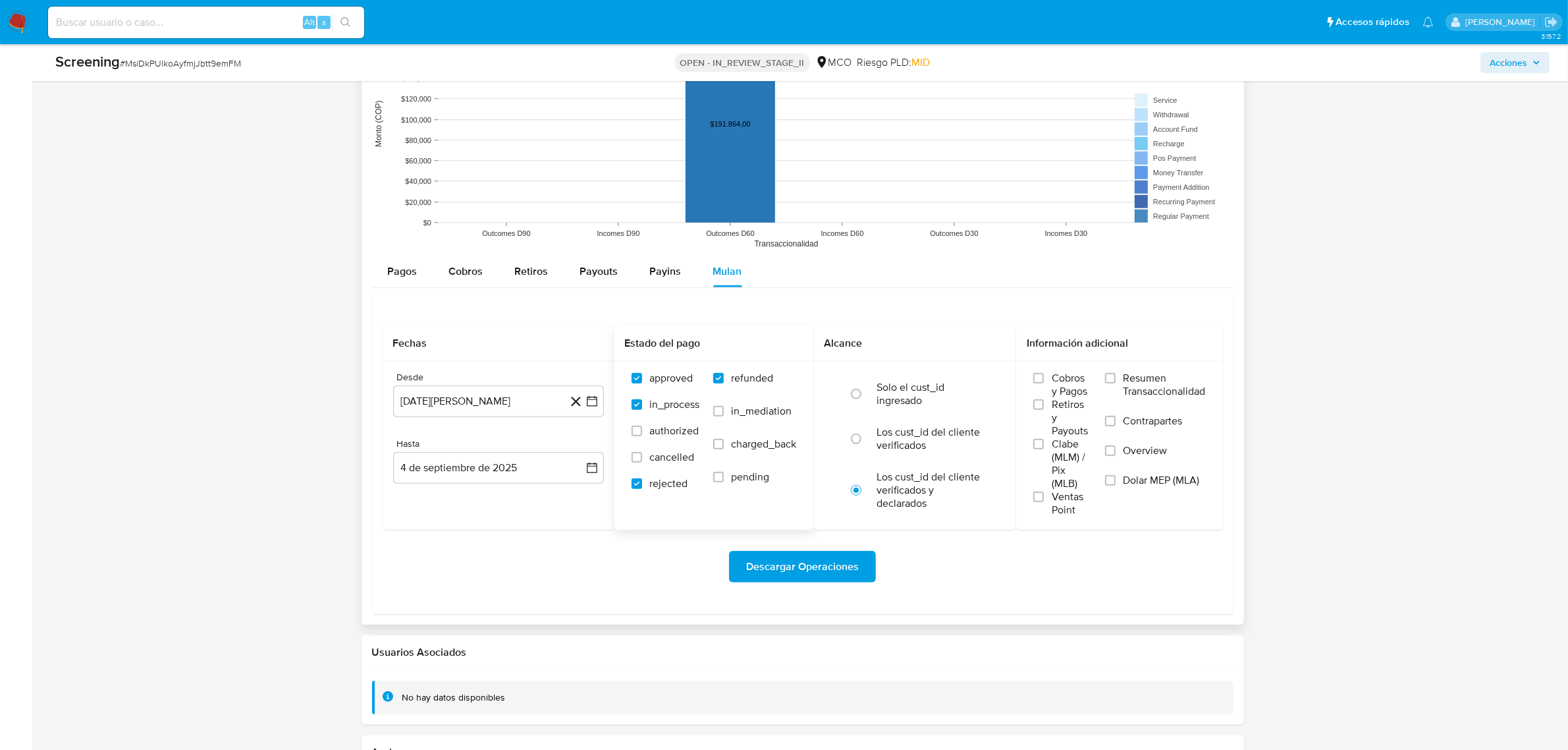
click at [642, 453] on input "cancelled" at bounding box center [637, 457] width 10 height 10
checkbox input "true"
click at [660, 402] on span "in_process" at bounding box center [675, 404] width 50 height 13
click at [642, 402] on input "in_process" at bounding box center [637, 404] width 10 height 10
checkbox input "false"
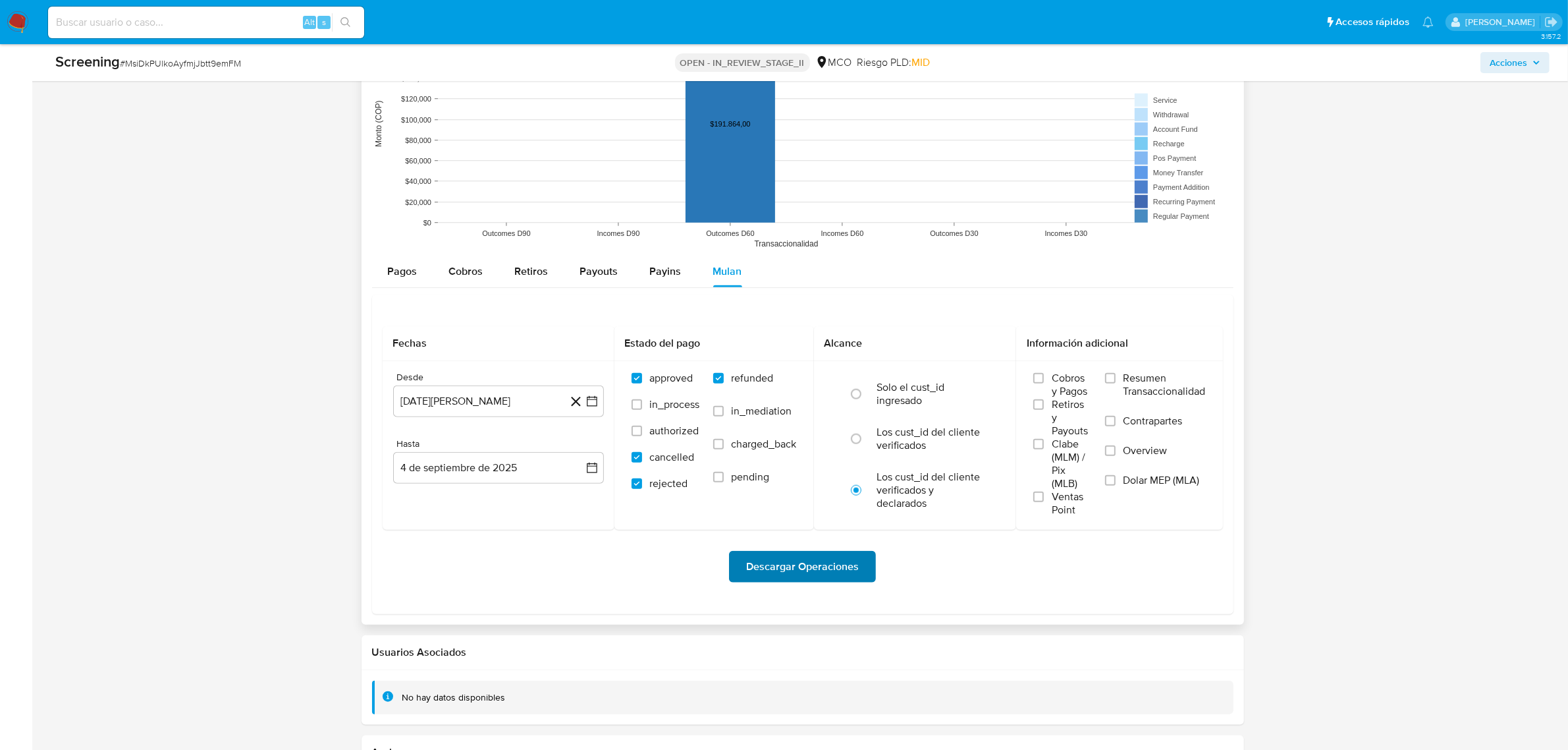
click at [834, 567] on span "Descargar Operaciones" at bounding box center [802, 566] width 112 height 29
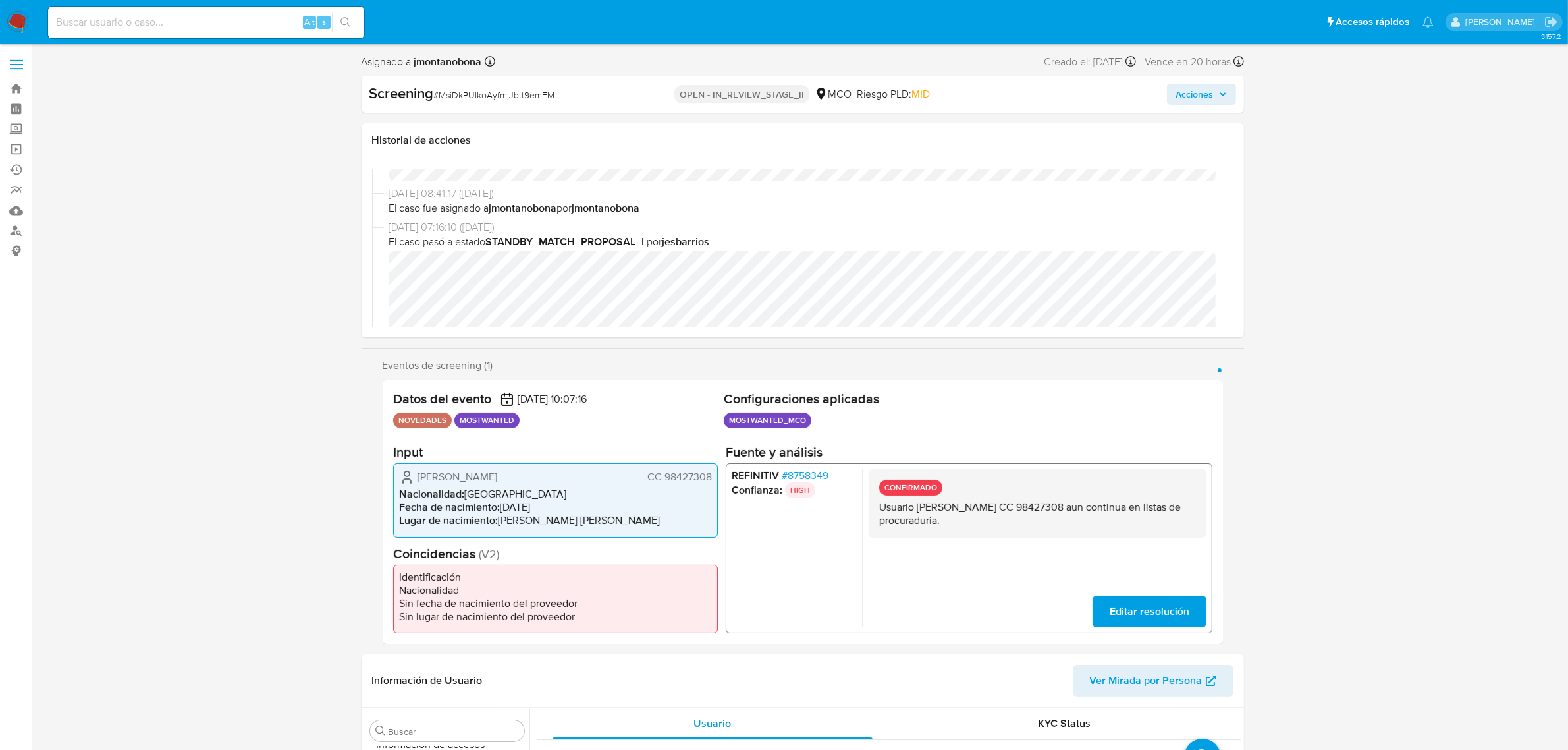
scroll to position [0, 0]
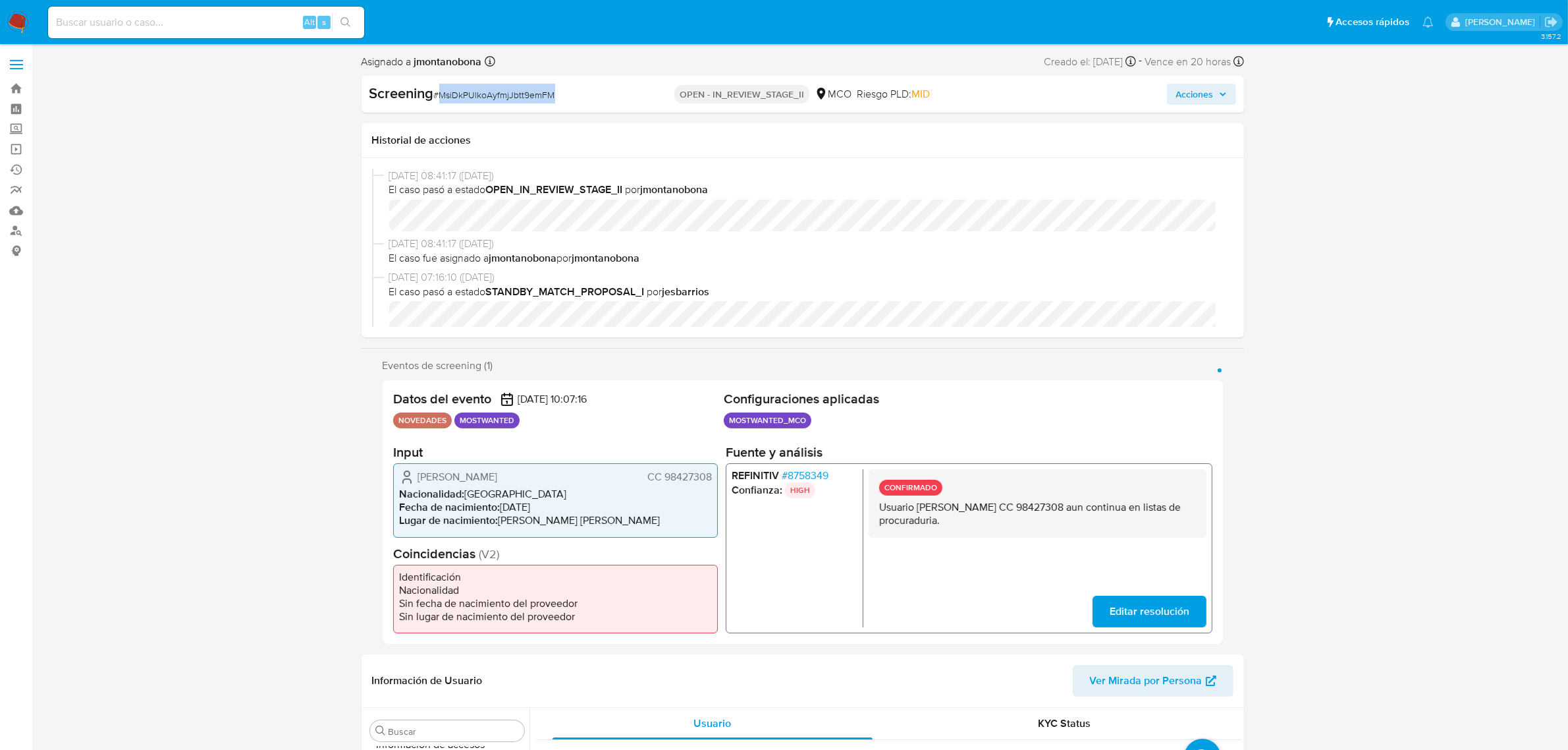
drag, startPoint x: 528, startPoint y: 90, endPoint x: 440, endPoint y: 97, distance: 88.3
click at [440, 97] on div "Screening # MsiDkPUlkoAyfmjJbtt9emFM" at bounding box center [511, 93] width 284 height 20
copy span "MsiDkPUlkoAyfmjJbtt9emFM"
drag, startPoint x: 1091, startPoint y: 506, endPoint x: 1140, endPoint y: 508, distance: 49.0
click at [1140, 508] on p "Usuario Gustavo Albeiro Gonsalez Segura CC 98427308 aun continua en listas de p…" at bounding box center [1037, 514] width 317 height 26
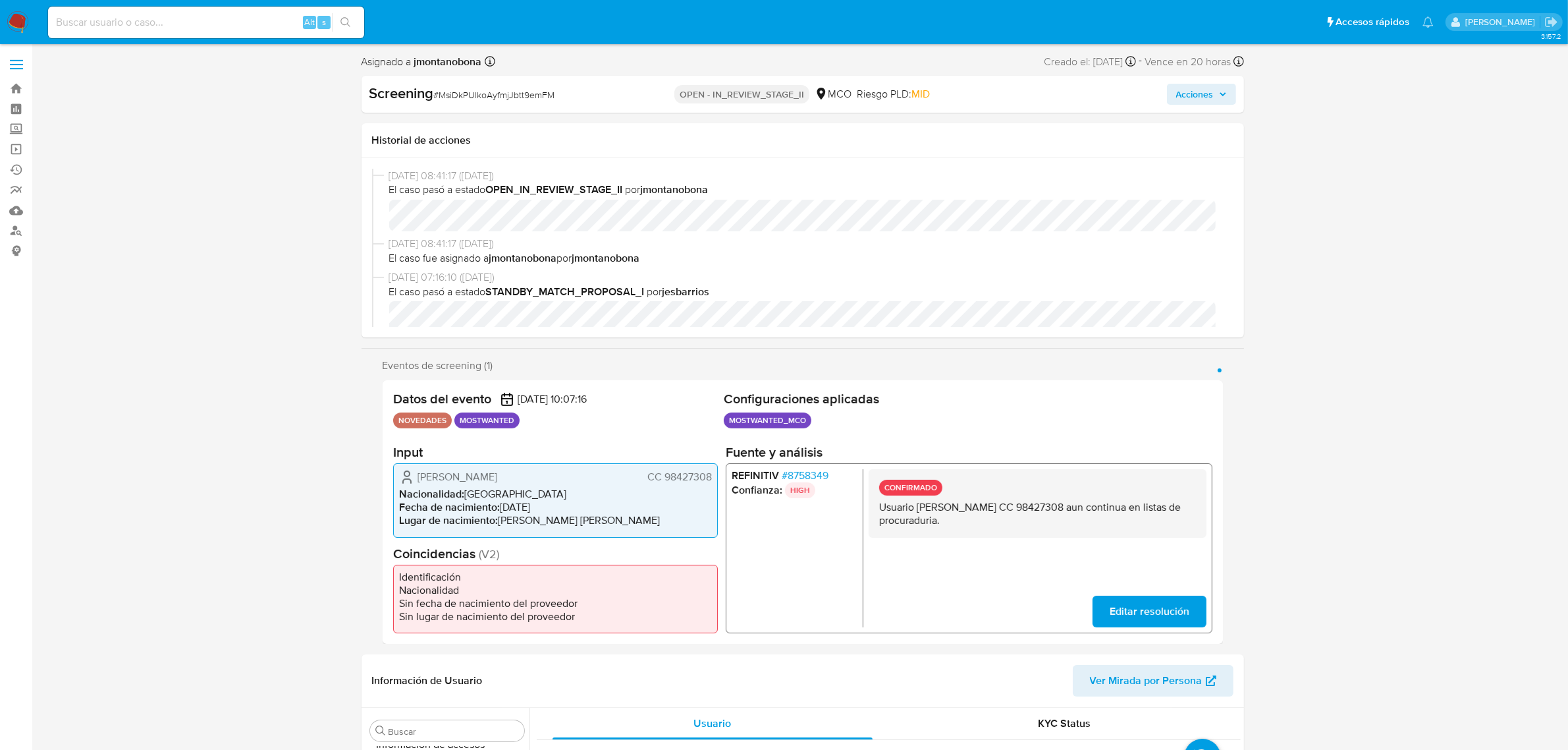
drag, startPoint x: 919, startPoint y: 505, endPoint x: 1071, endPoint y: 503, distance: 152.0
click at [1071, 503] on p "Usuario Gustavo Albeiro Gonsalez Segura CC 98427308 aun continua en listas de p…" at bounding box center [1037, 514] width 317 height 26
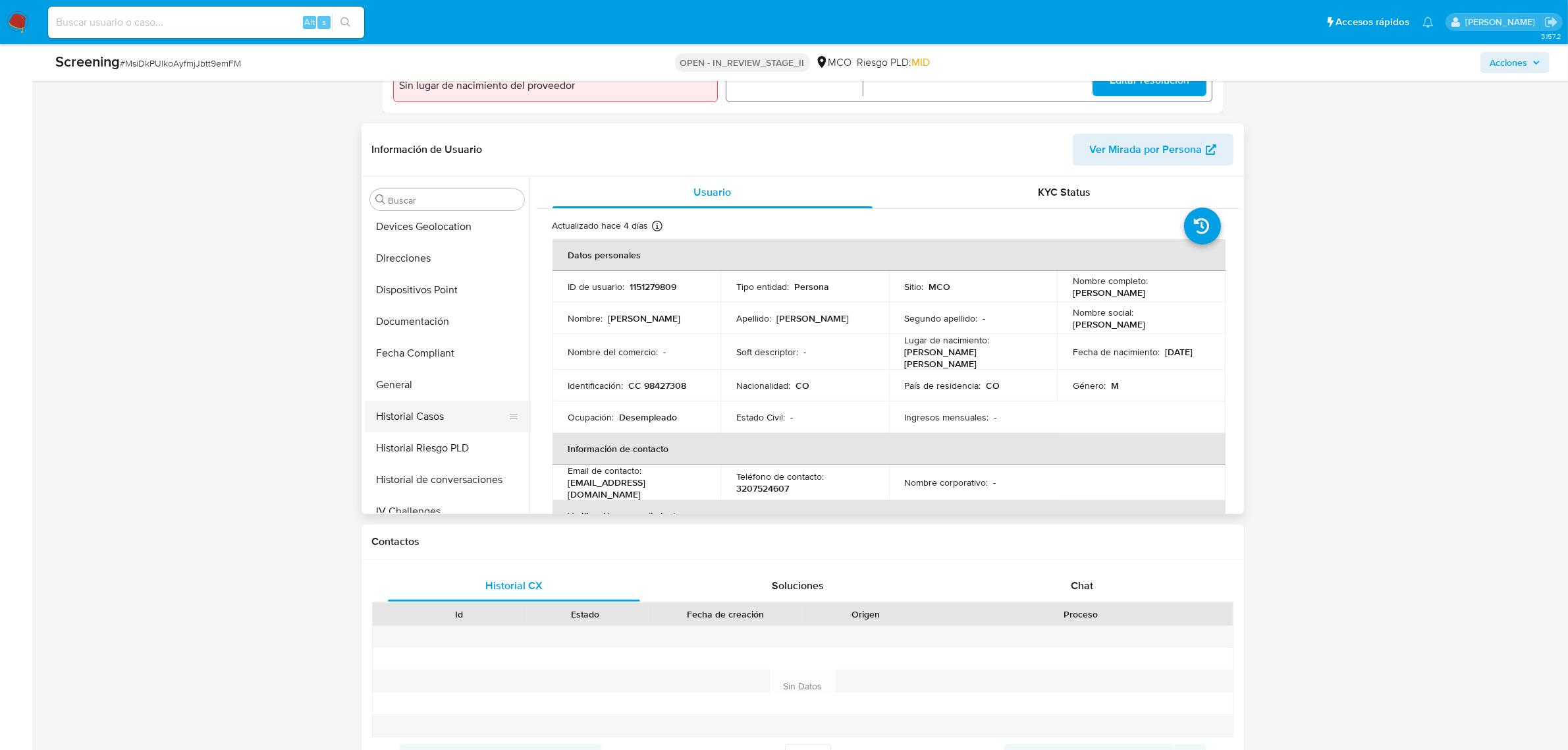
scroll to position [308, 0]
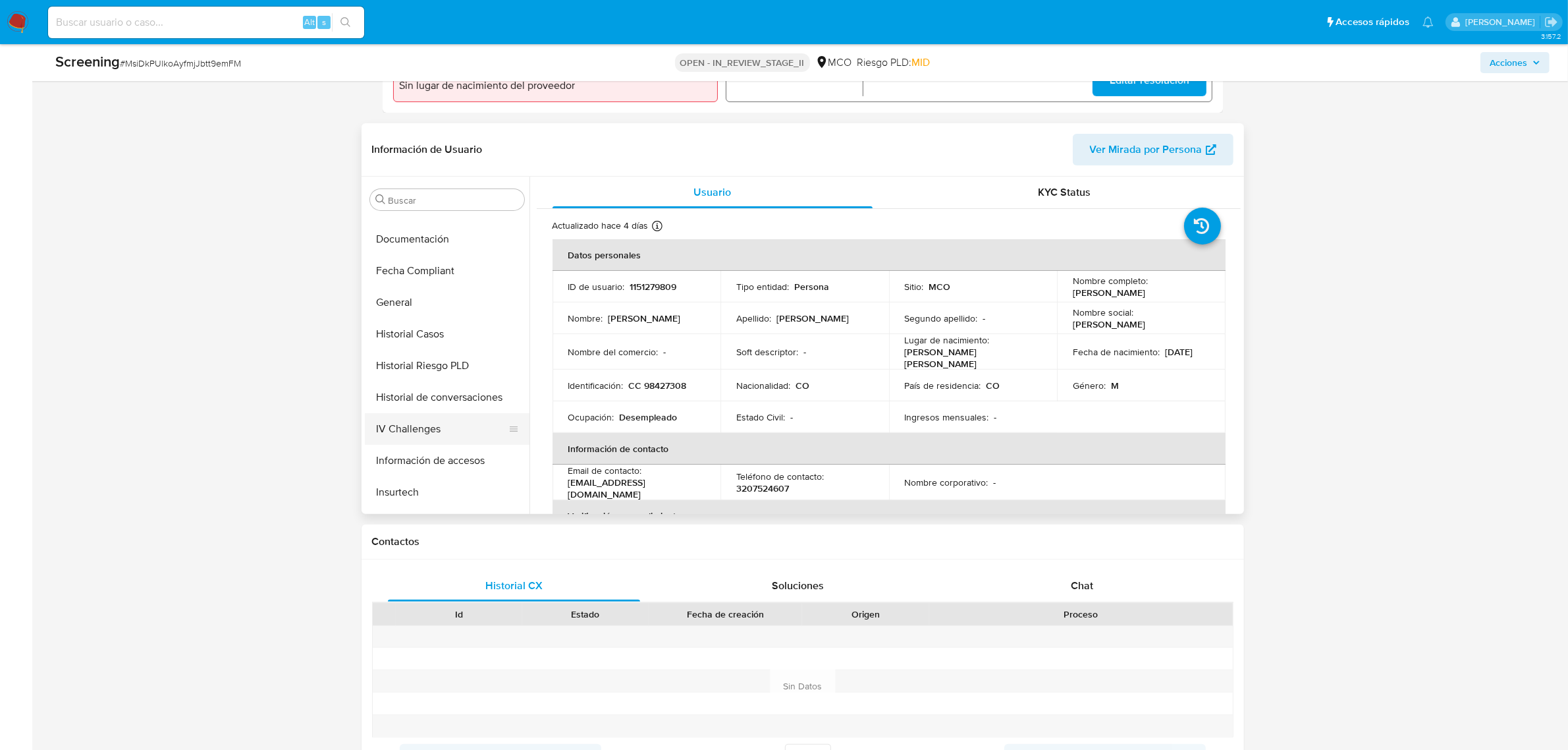
click at [423, 420] on button "IV Challenges" at bounding box center [442, 429] width 154 height 32
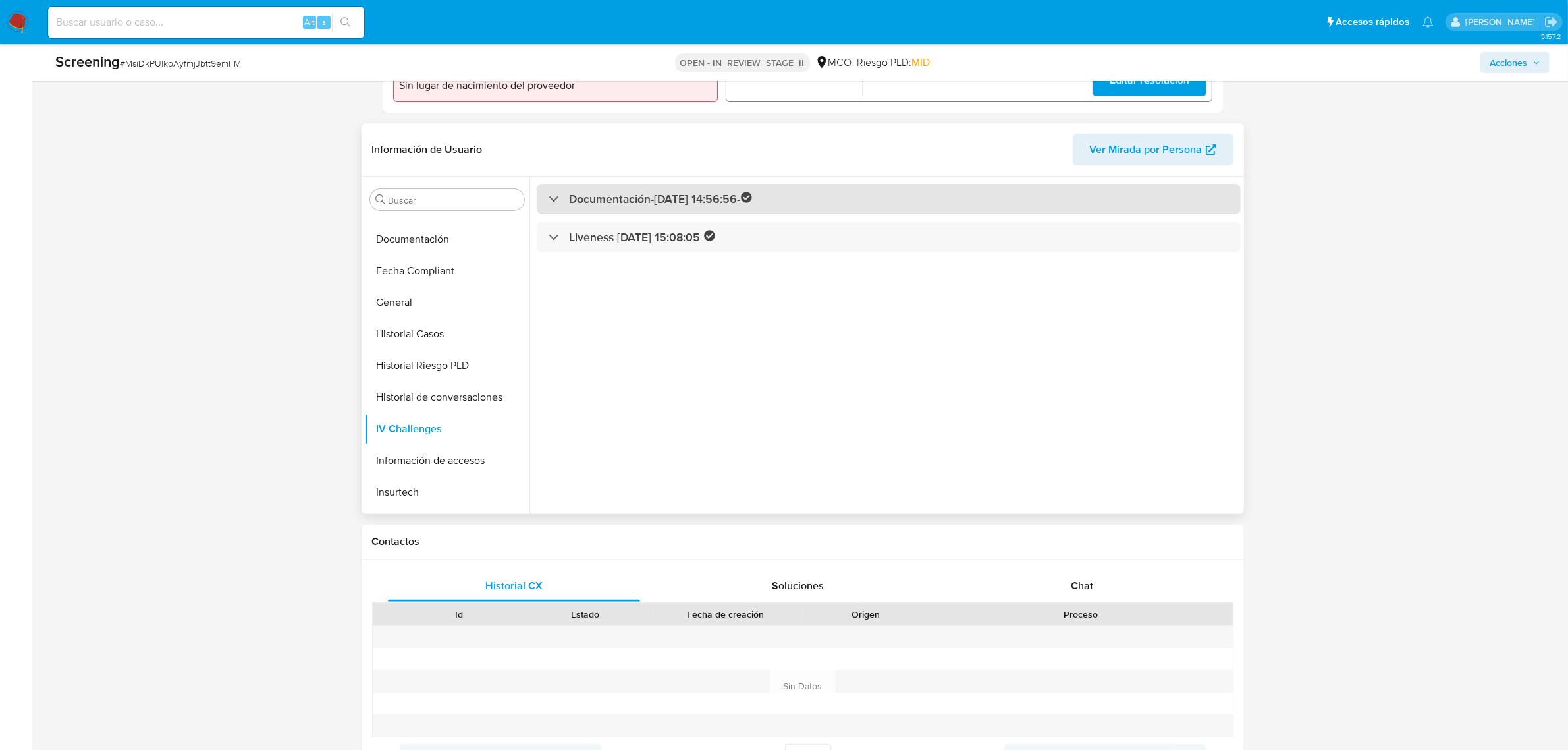
click at [577, 205] on h3 "Documentación - 03/02/2025 14:56:56 -" at bounding box center [661, 199] width 183 height 15
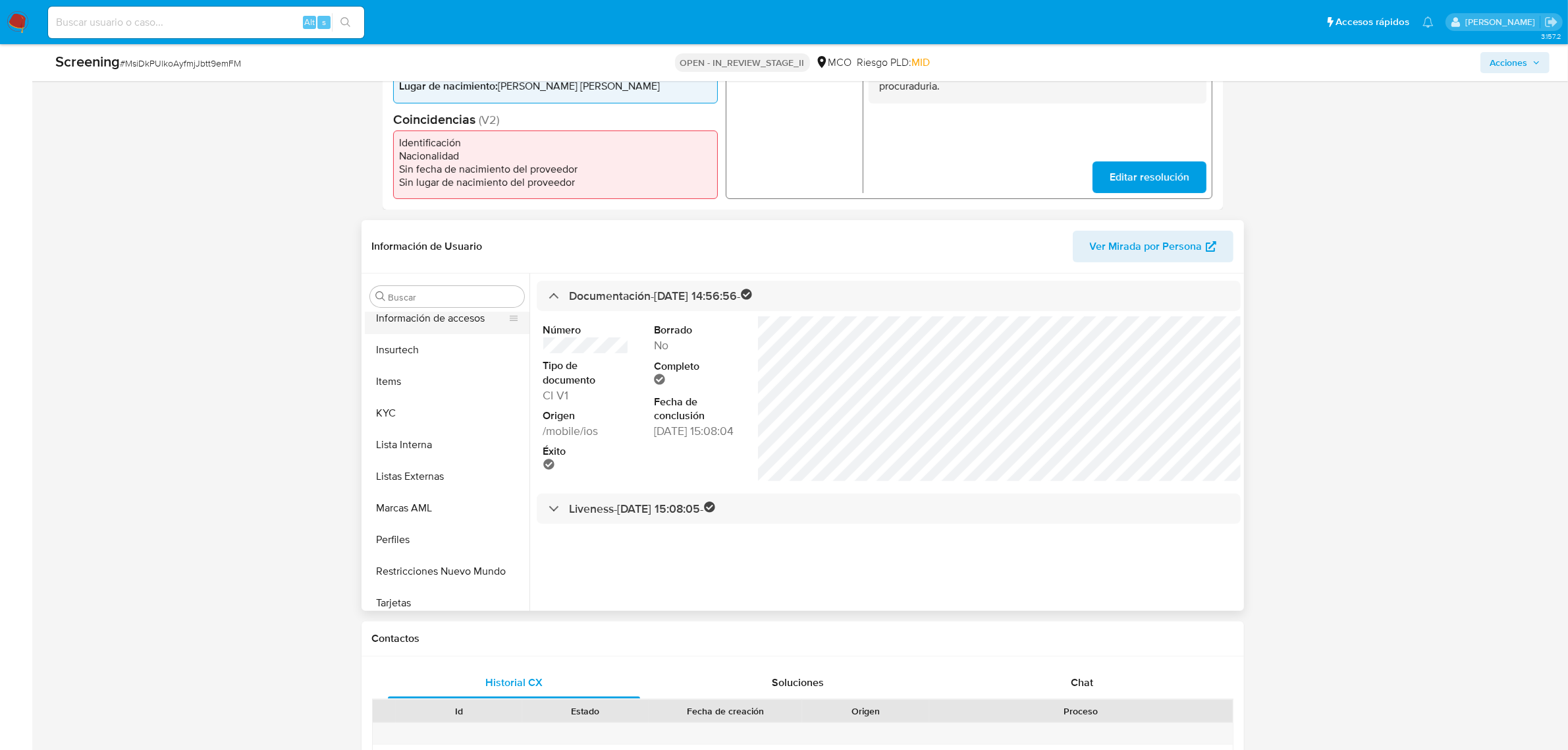
scroll to position [556, 0]
click at [415, 399] on button "KYC" at bounding box center [442, 405] width 154 height 32
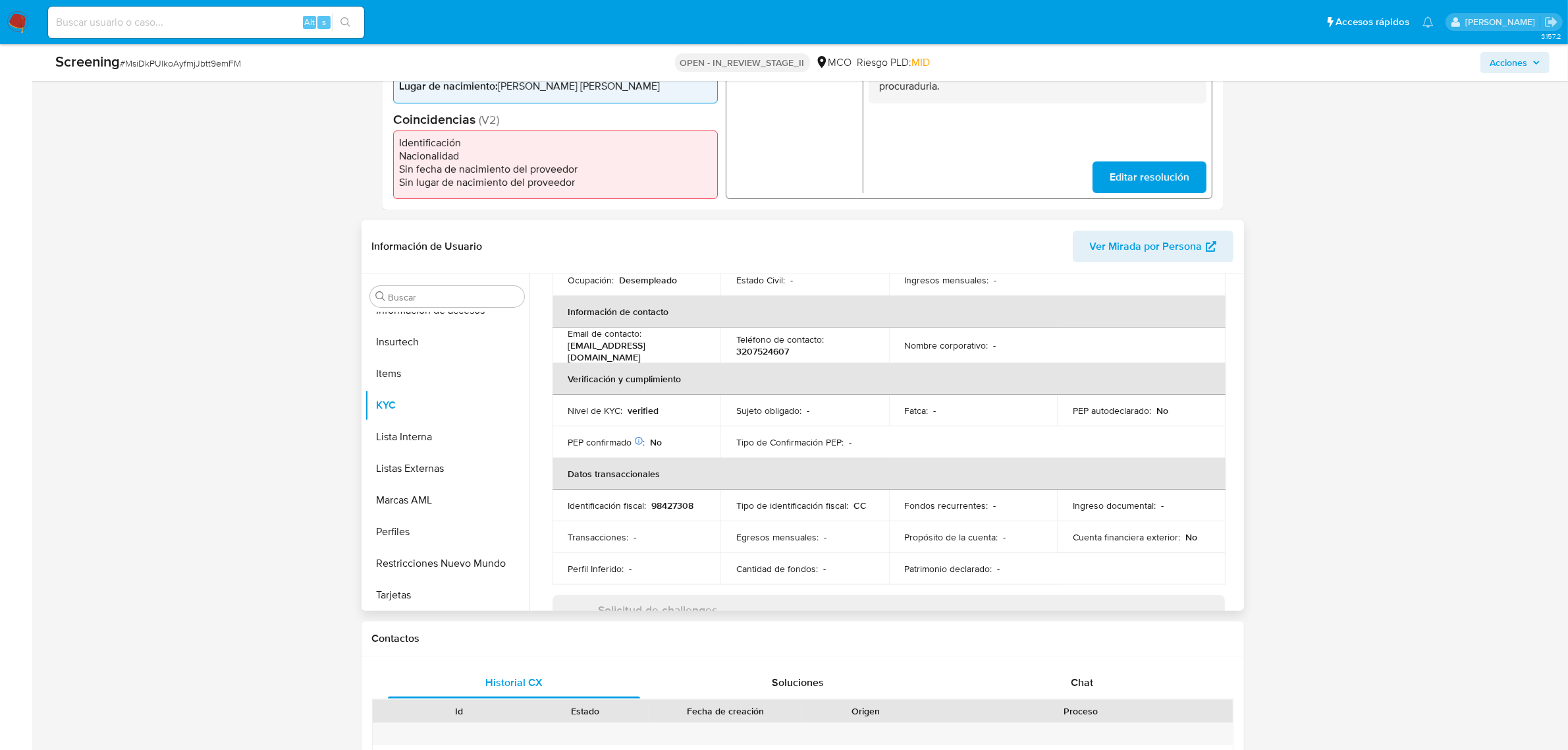
scroll to position [219, 0]
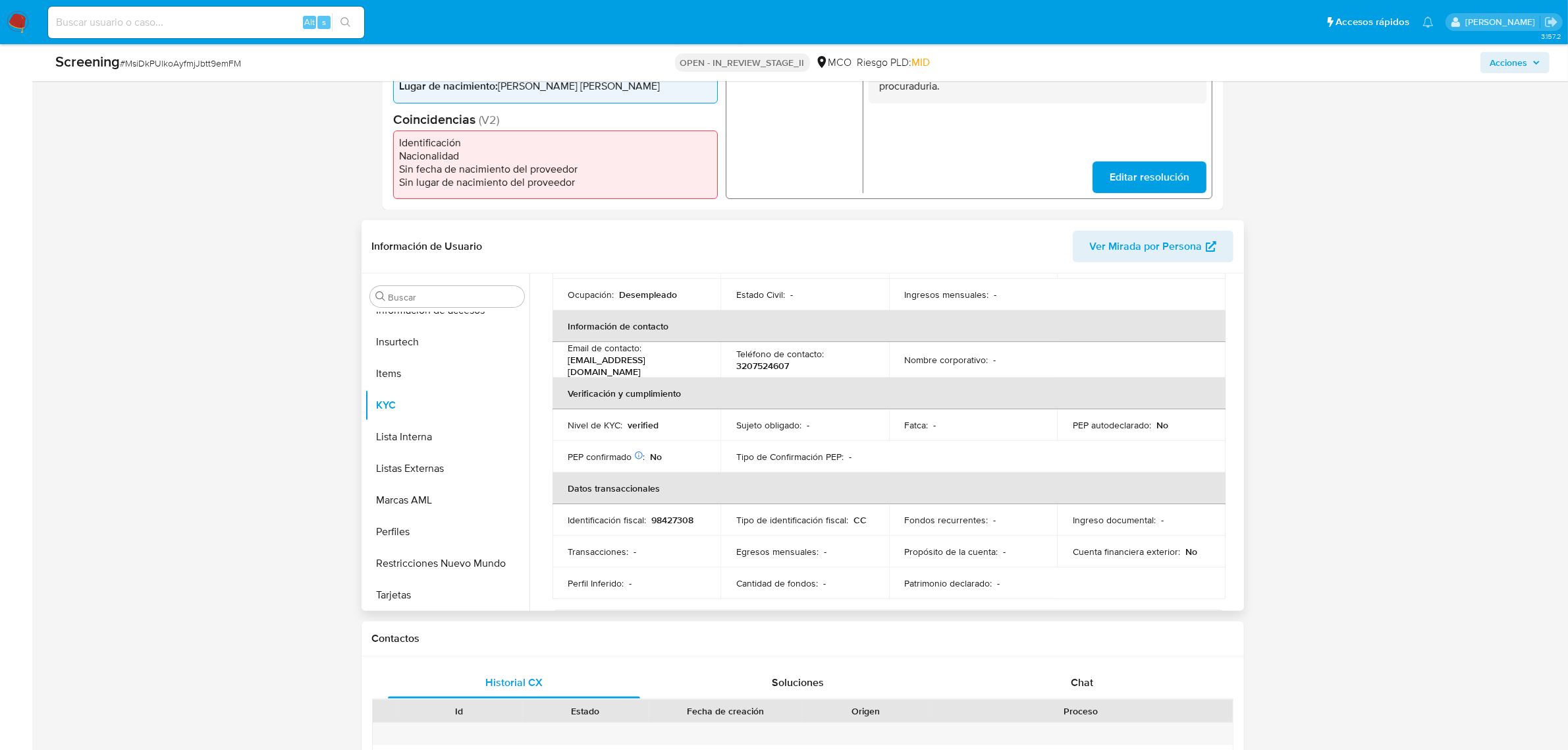
drag, startPoint x: 709, startPoint y: 366, endPoint x: 565, endPoint y: 370, distance: 144.1
click at [565, 370] on td "Email de contacto : andresnavarrete1007@gmail.com" at bounding box center [637, 360] width 169 height 35
copy p "andresnavarrete1007@gmail.com"
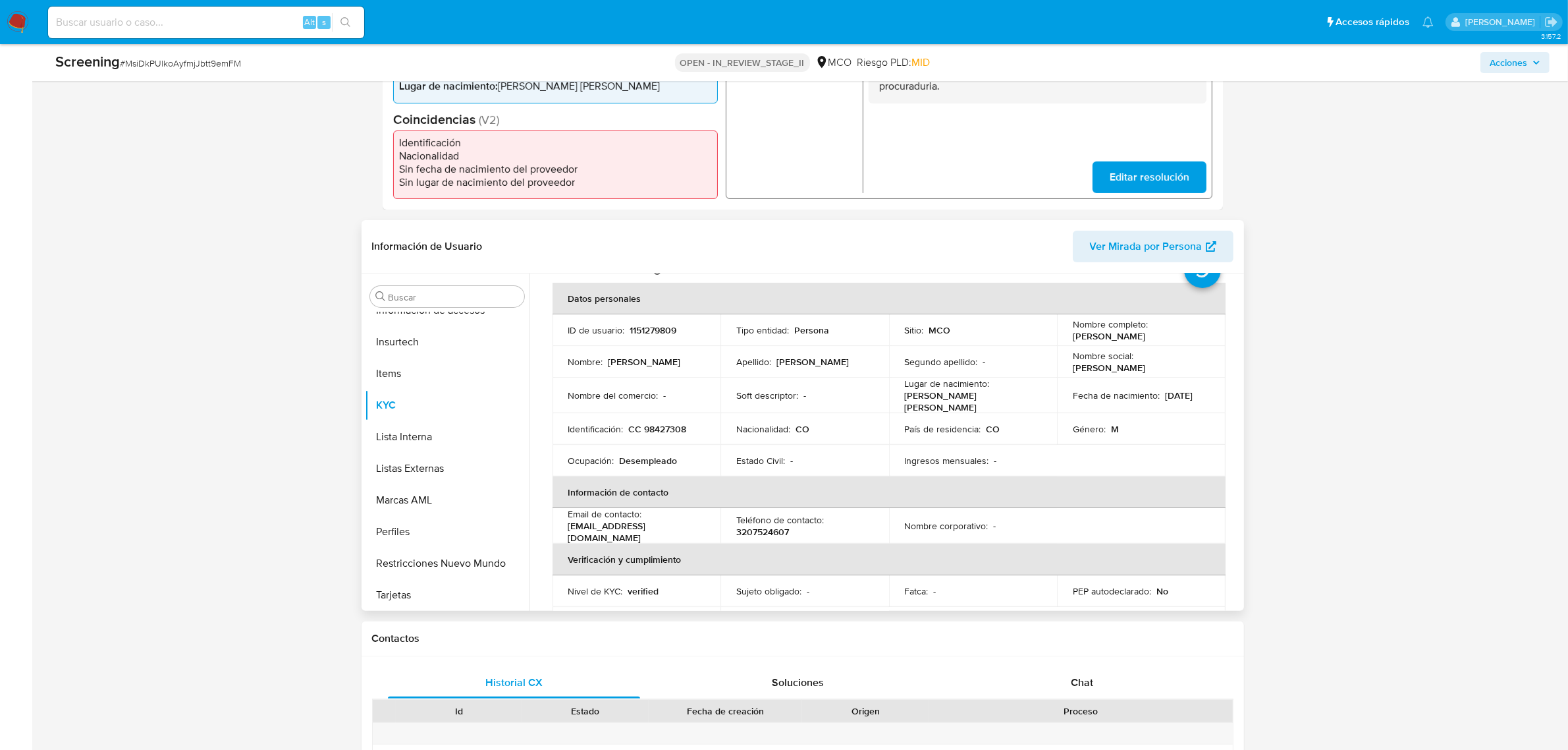
scroll to position [82, 0]
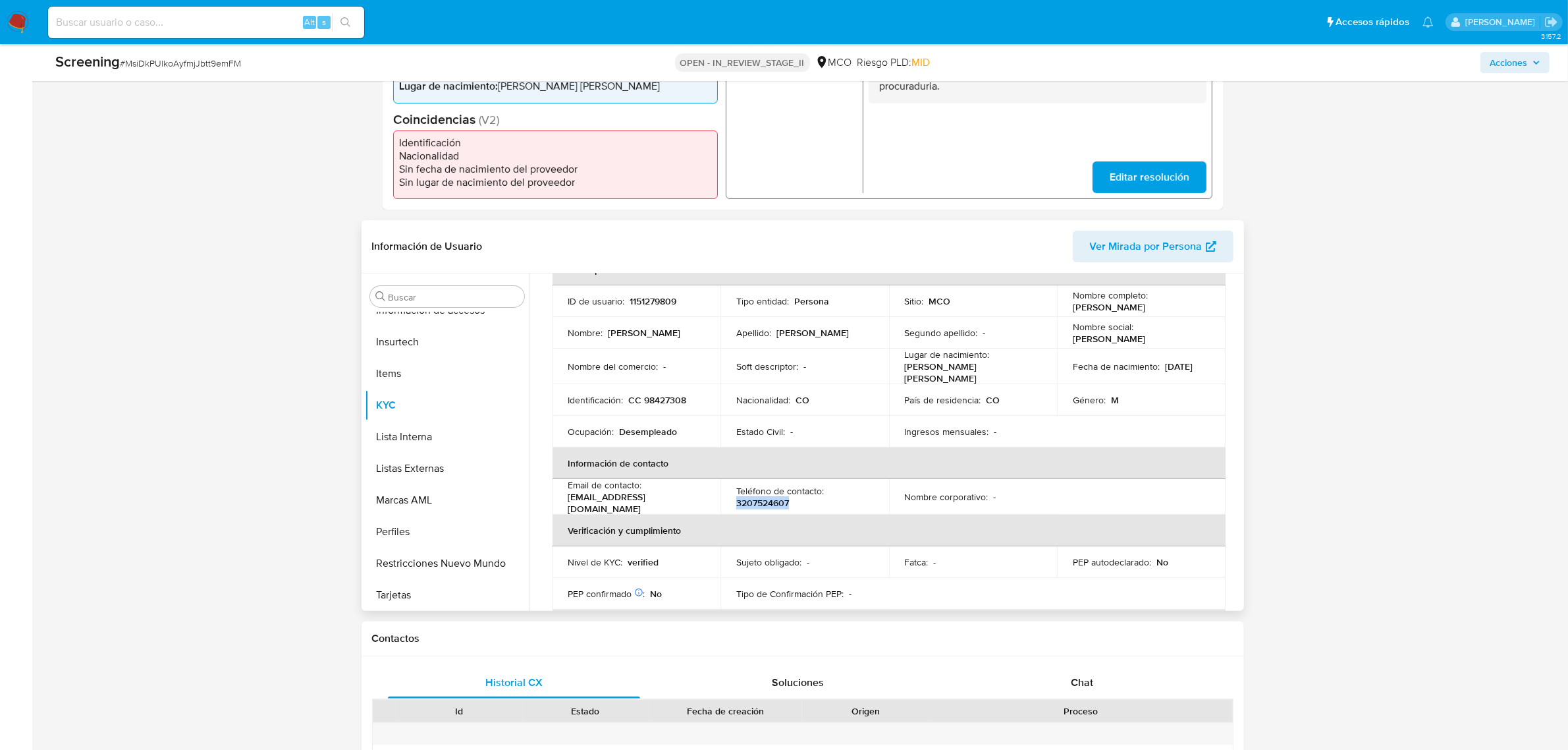
drag, startPoint x: 789, startPoint y: 505, endPoint x: 721, endPoint y: 504, distance: 68.0
click at [721, 504] on td "Teléfono de contacto : 3207524607" at bounding box center [805, 497] width 169 height 35
copy p "3207524607"
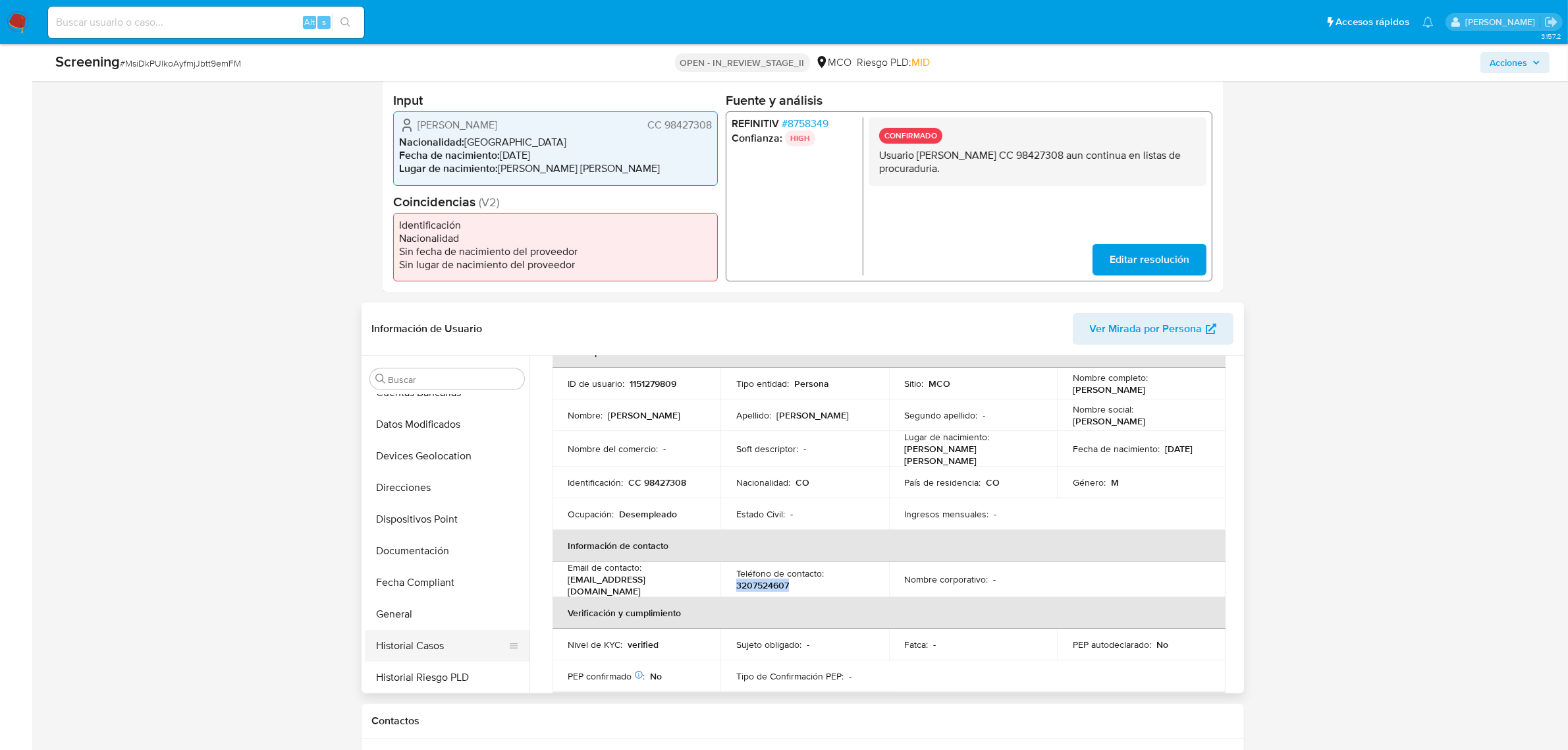
scroll to position [145, 0]
click at [409, 647] on button "General" at bounding box center [442, 644] width 154 height 32
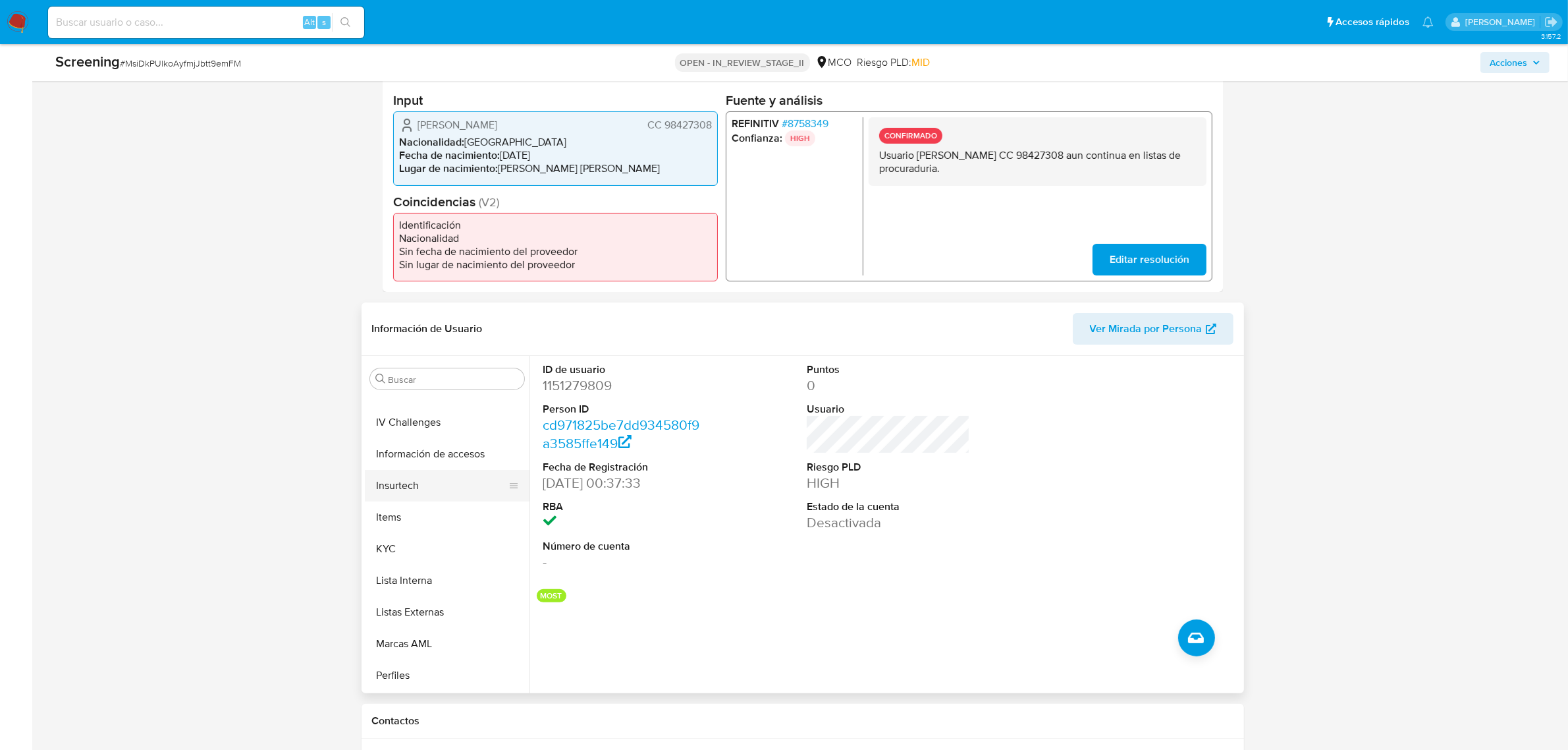
scroll to position [556, 0]
click at [426, 495] on button "KYC" at bounding box center [442, 487] width 154 height 32
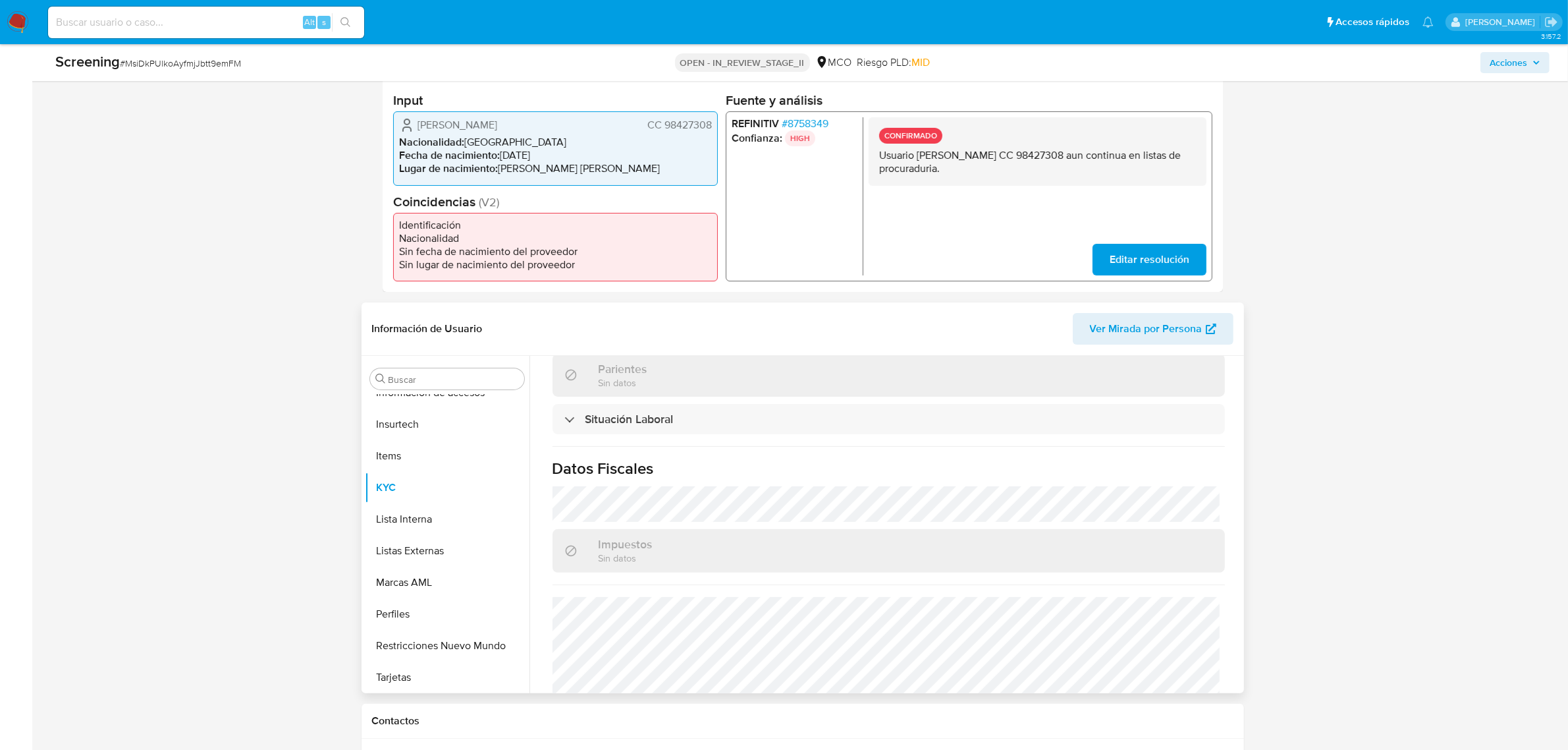
scroll to position [713, 0]
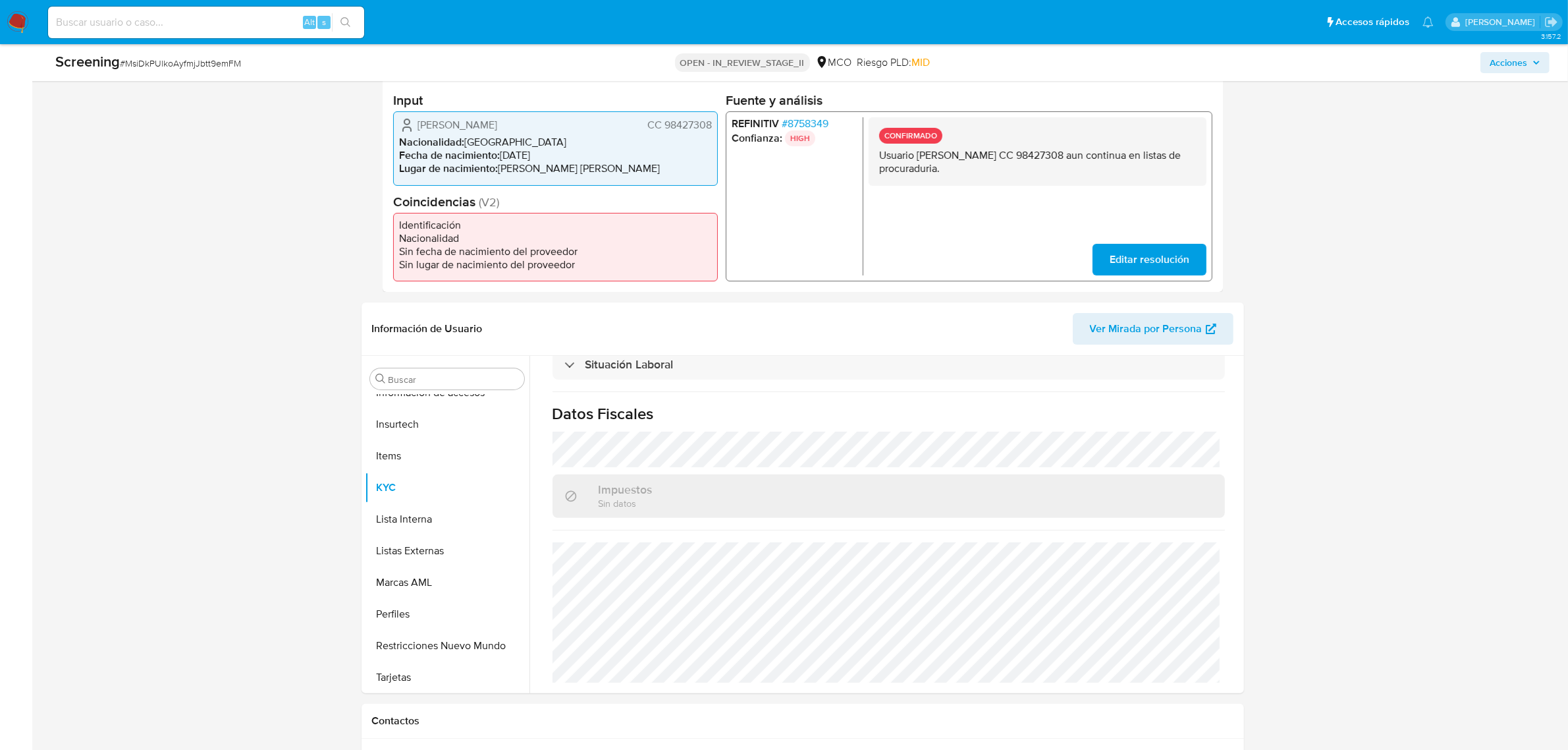
drag, startPoint x: 917, startPoint y: 152, endPoint x: 1071, endPoint y: 153, distance: 154.0
click at [1071, 153] on p "Usuario Gustavo Albeiro Gonsalez Segura CC 98427308 aun continua en listas de p…" at bounding box center [1037, 162] width 317 height 26
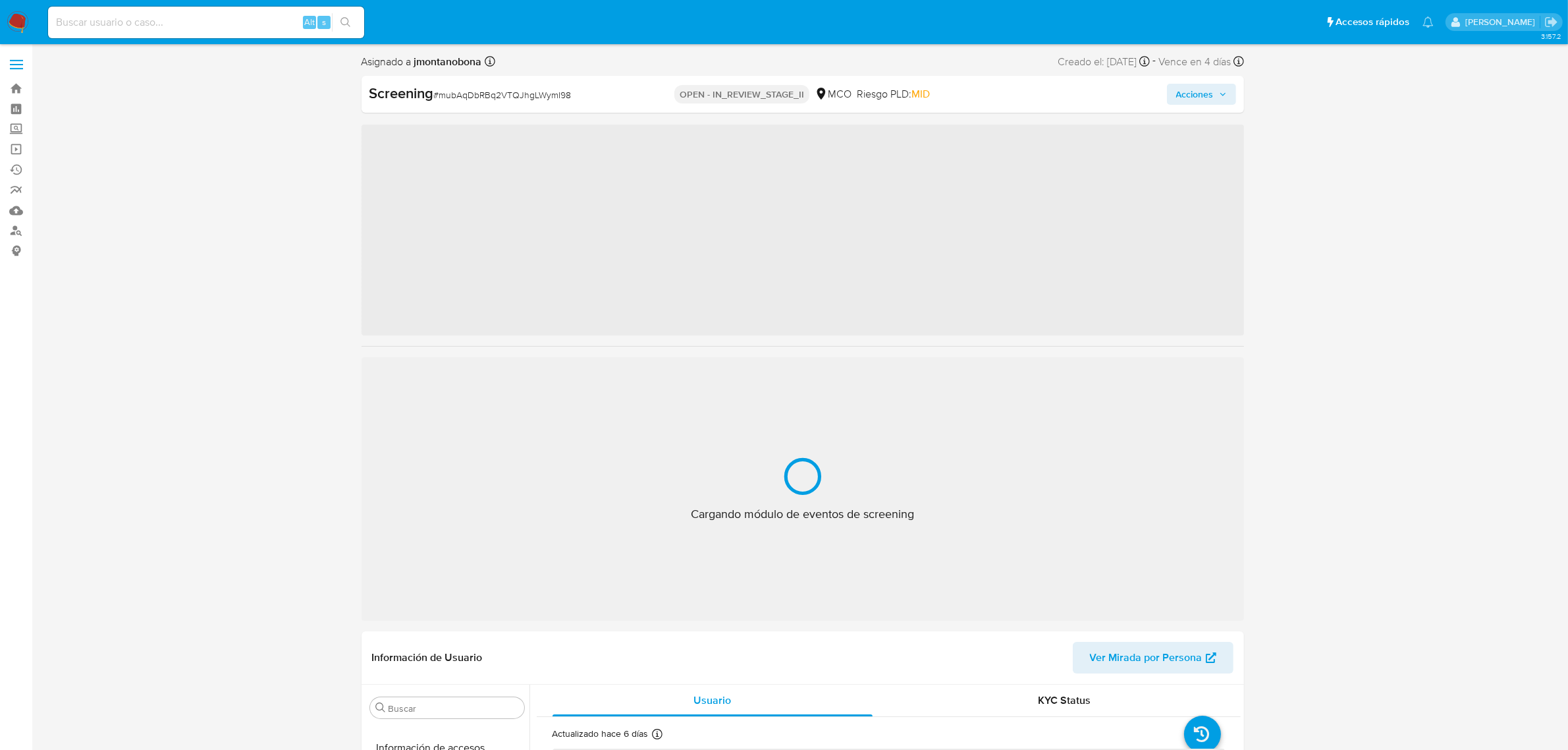
scroll to position [556, 0]
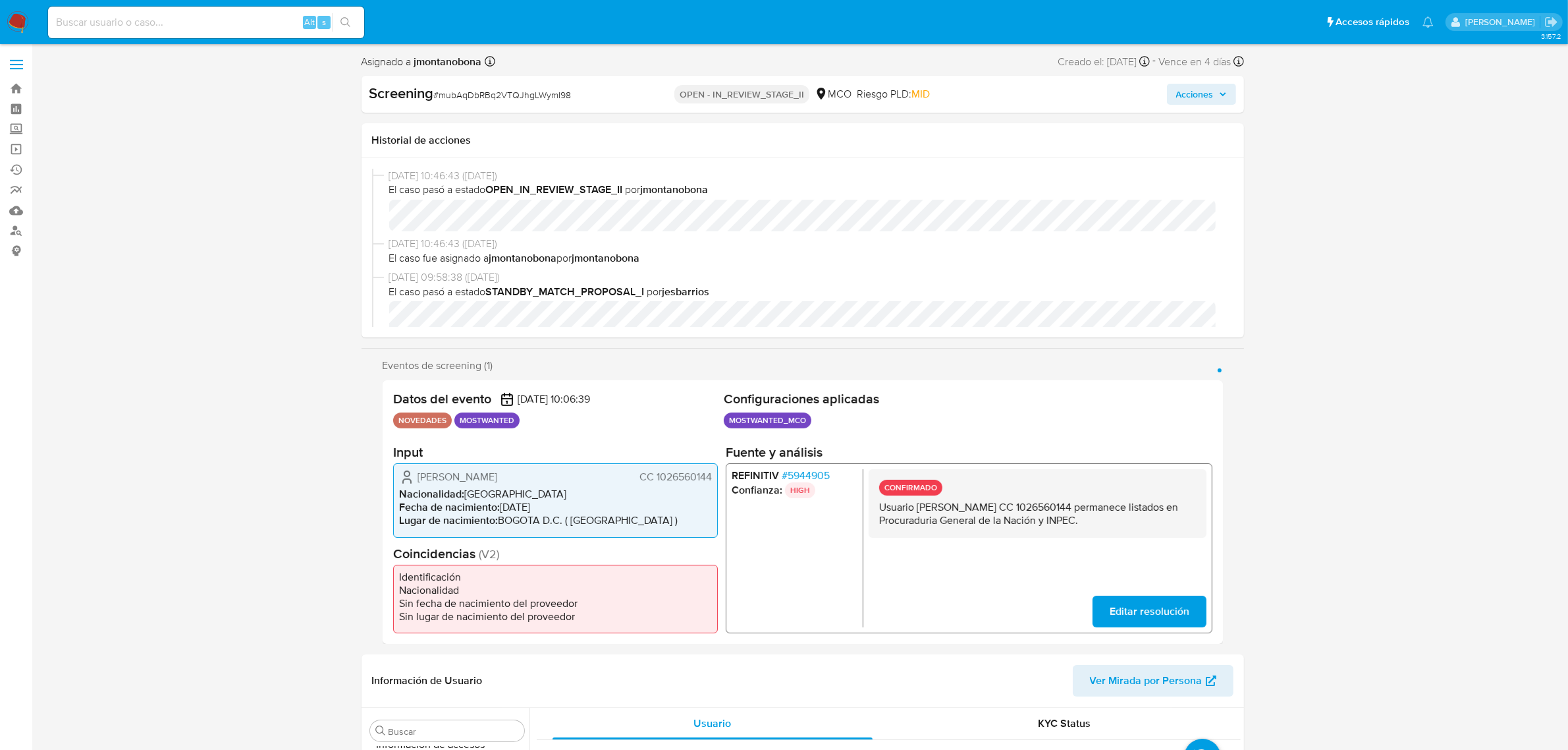
select select "10"
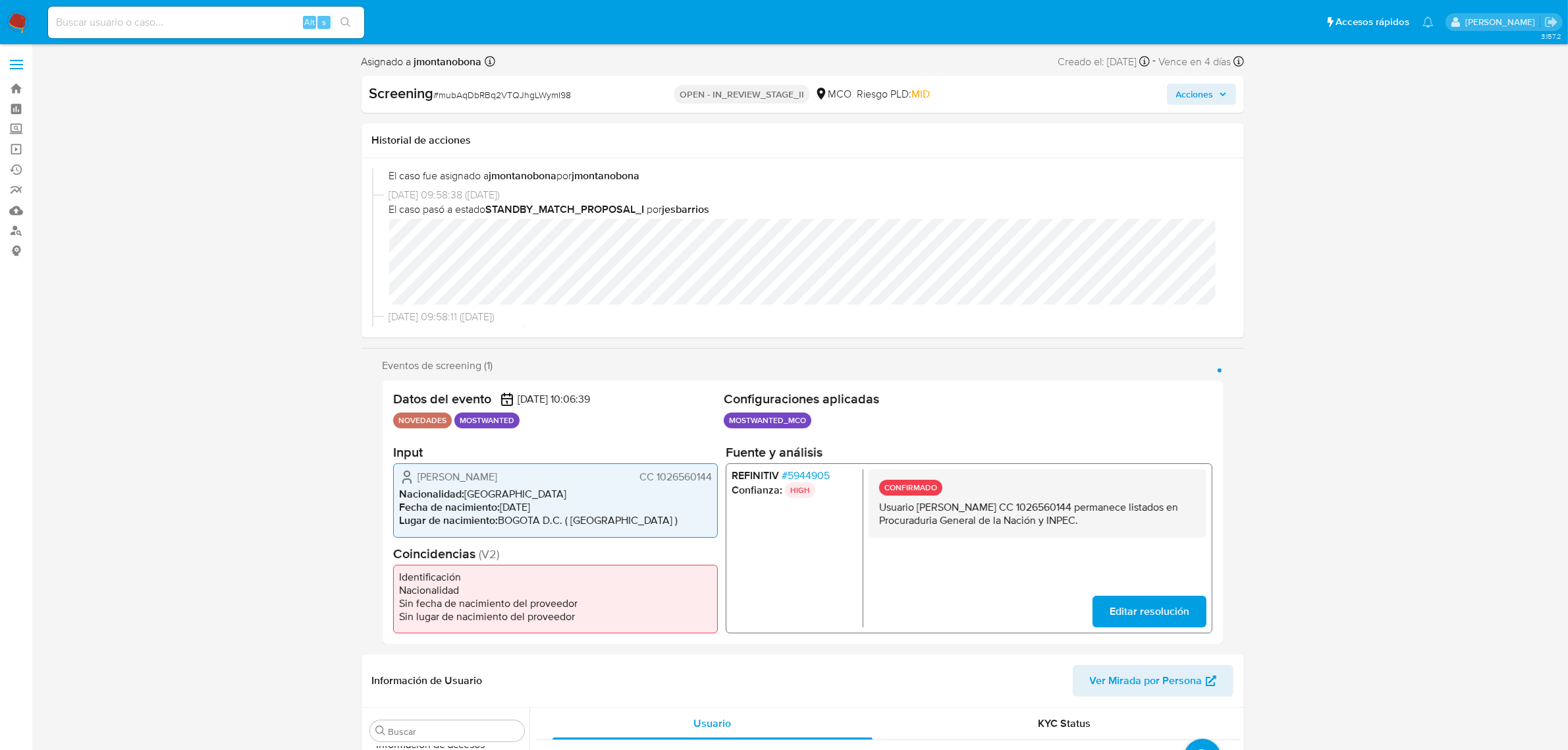
drag, startPoint x: 916, startPoint y: 505, endPoint x: 1054, endPoint y: 505, distance: 138.0
click at [1054, 505] on p "Usuario Jhon Freddy Bernal Sarmiento CC 1026560144 permanece listados en Procur…" at bounding box center [1037, 514] width 317 height 26
click at [975, 507] on p "Usuario Jhon Freddy Bernal Sarmiento CC 1026560144 permanece listados en Procur…" at bounding box center [1037, 514] width 317 height 26
click at [916, 504] on p "Usuario Jhon Freddy Bernal Sarmiento CC 1026560144 permanece listados en Procur…" at bounding box center [1037, 514] width 317 height 26
click at [919, 507] on p "Usuario Jhon Freddy Bernal Sarmiento CC 1026560144 permanece listados en Procur…" at bounding box center [1037, 514] width 317 height 26
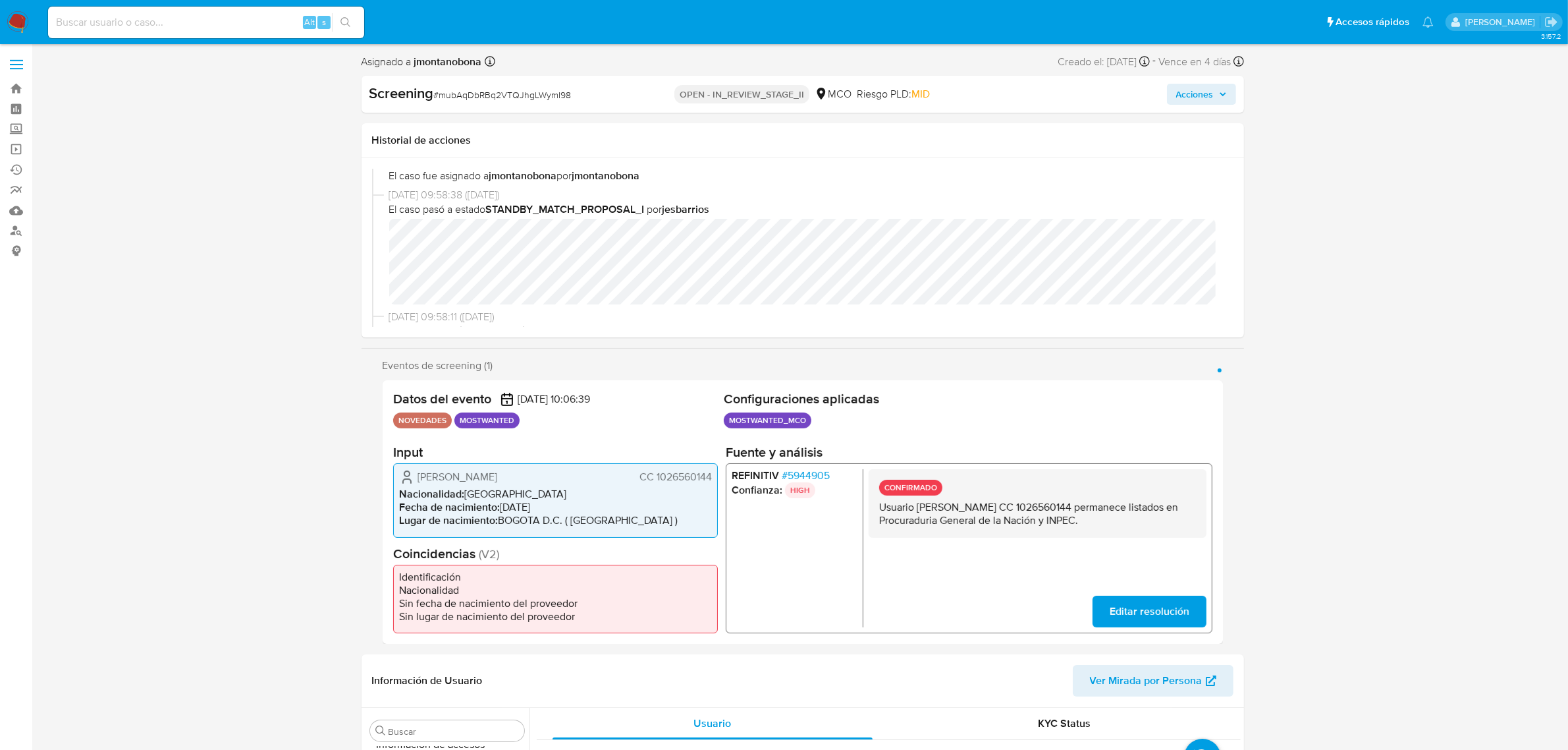
click at [936, 511] on p "Usuario Jhon Freddy Bernal Sarmiento CC 1026560144 permanece listados en Procur…" at bounding box center [1037, 514] width 317 height 26
drag, startPoint x: 919, startPoint y: 505, endPoint x: 1056, endPoint y: 502, distance: 137.0
click at [1056, 502] on p "Usuario Jhon Freddy Bernal Sarmiento CC 1026560144 permanece listados en Procur…" at bounding box center [1037, 514] width 317 height 26
